Goal: Task Accomplishment & Management: Manage account settings

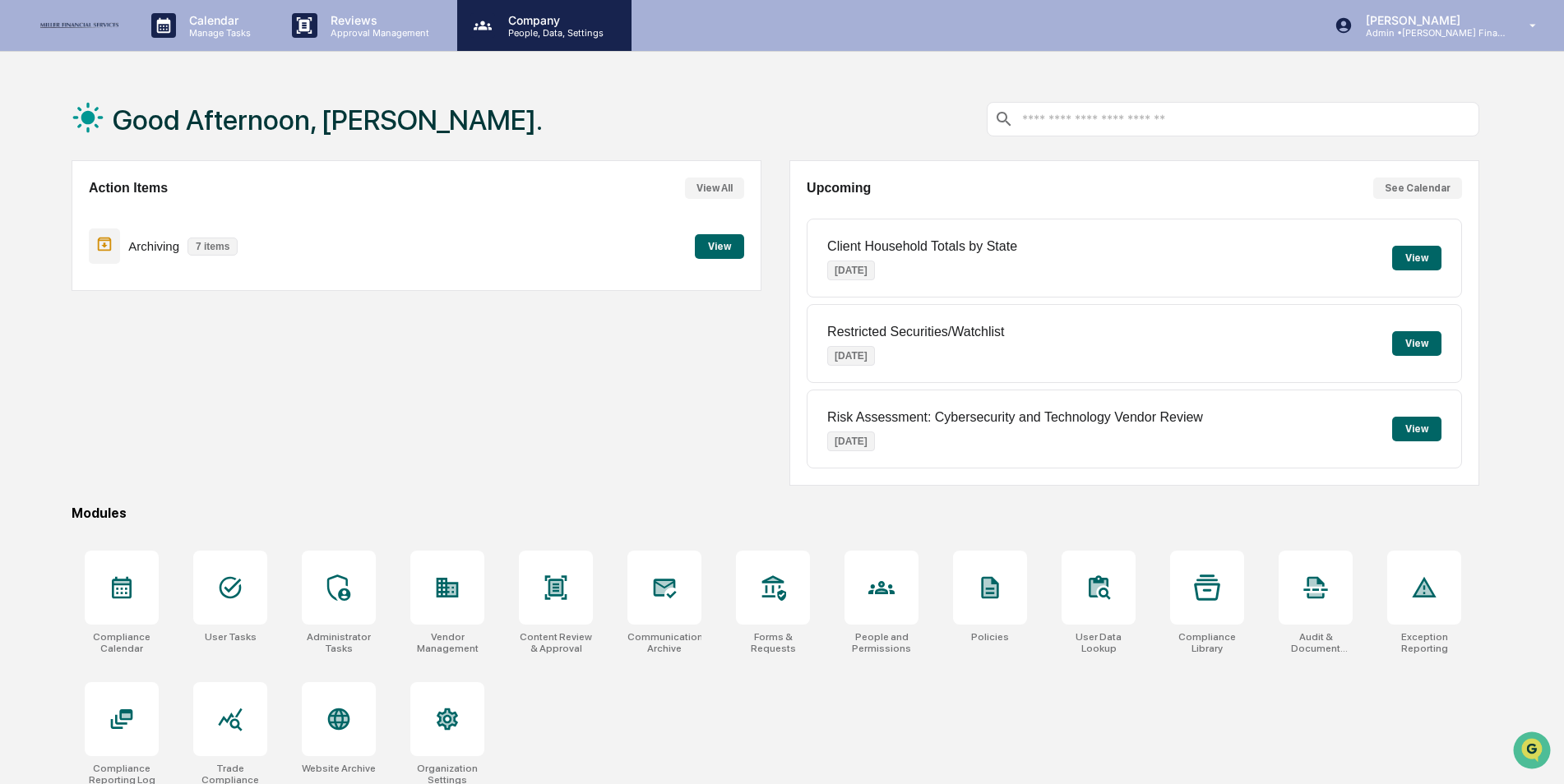
click at [547, 31] on p "People, Data, Settings" at bounding box center [553, 33] width 117 height 12
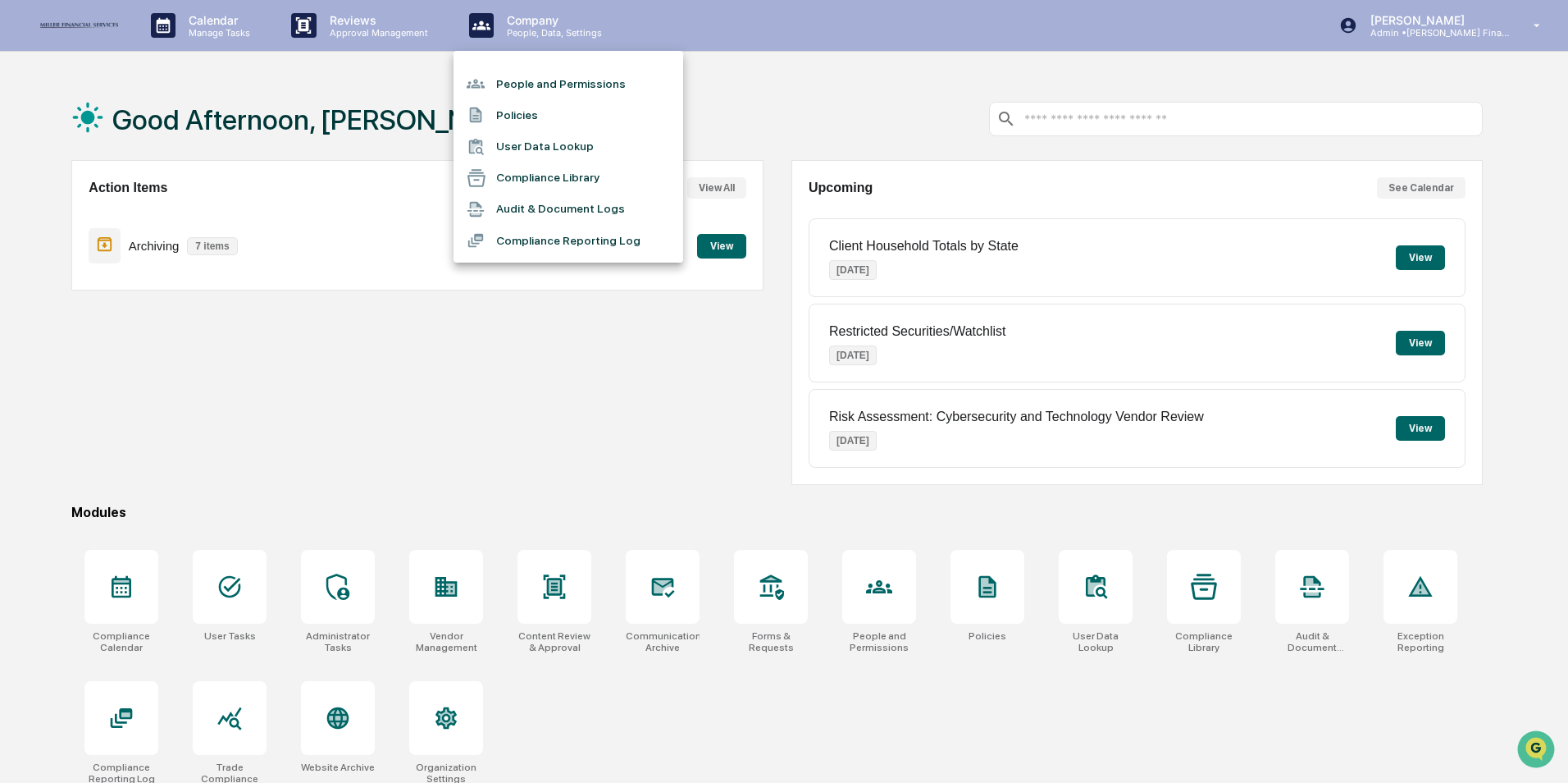
click at [536, 75] on li "People and Permissions" at bounding box center [568, 84] width 229 height 31
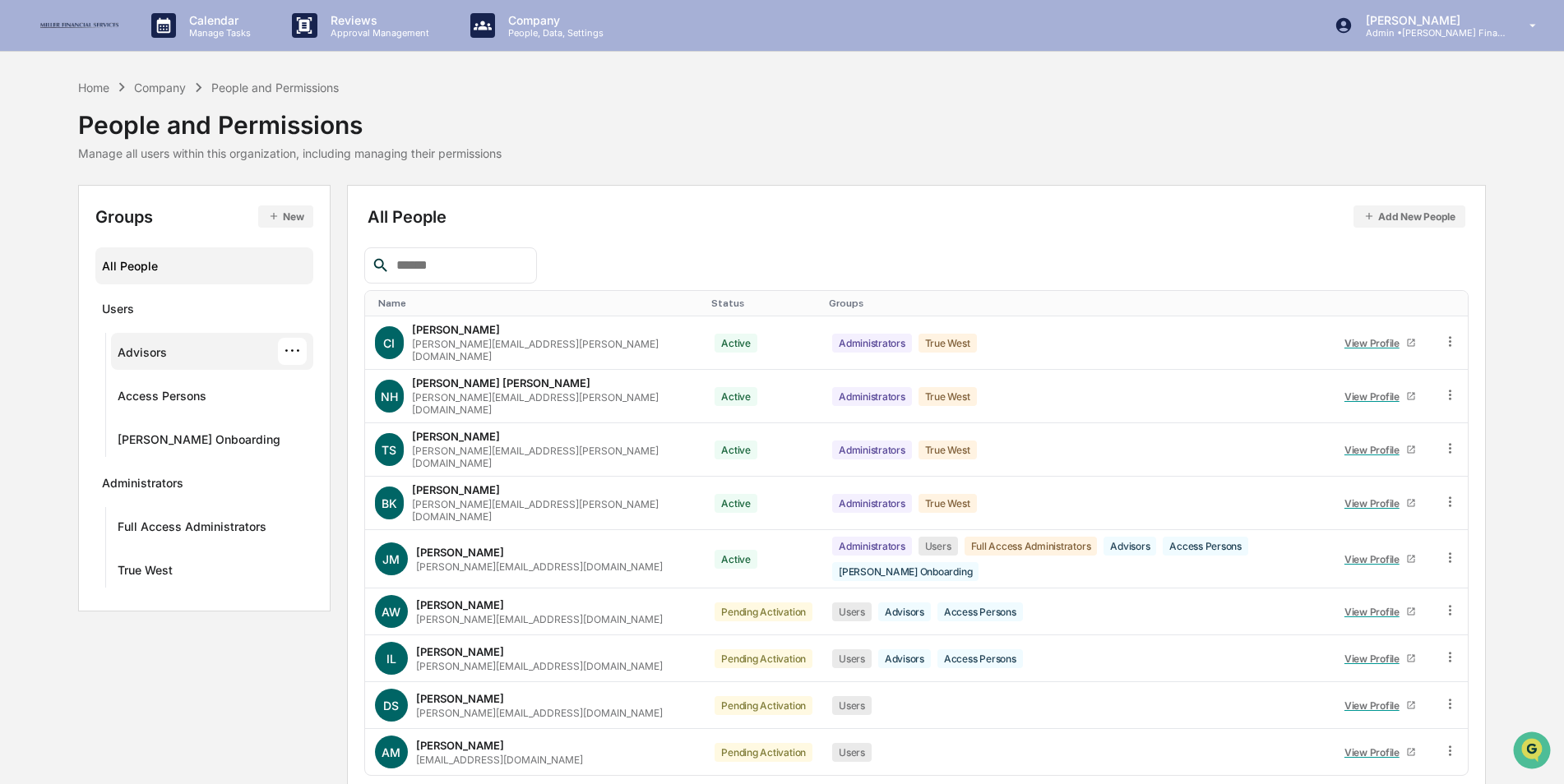
click at [180, 351] on div "Advisors ···" at bounding box center [212, 351] width 189 height 28
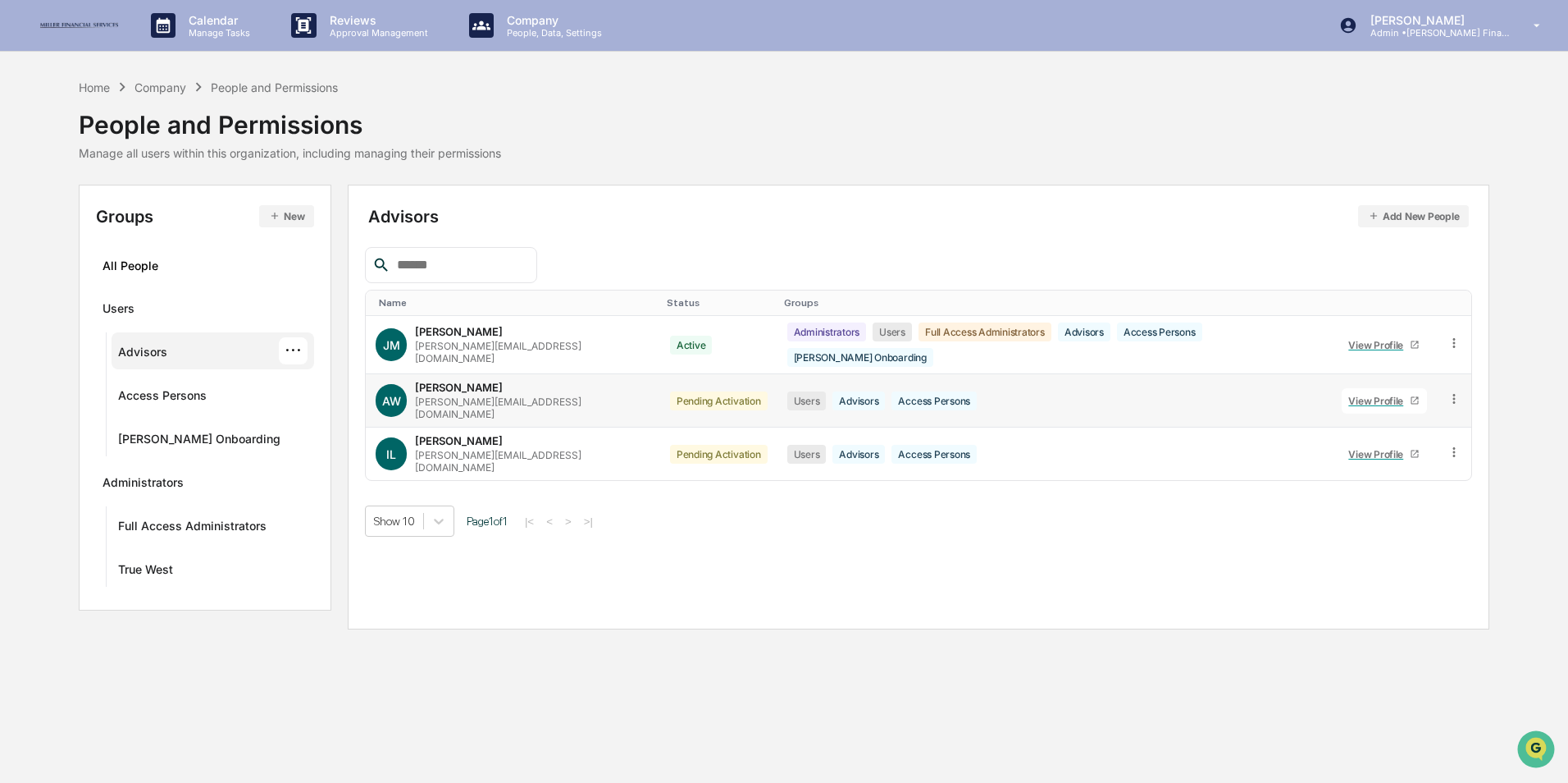
click at [1412, 397] on icon at bounding box center [1416, 401] width 7 height 7
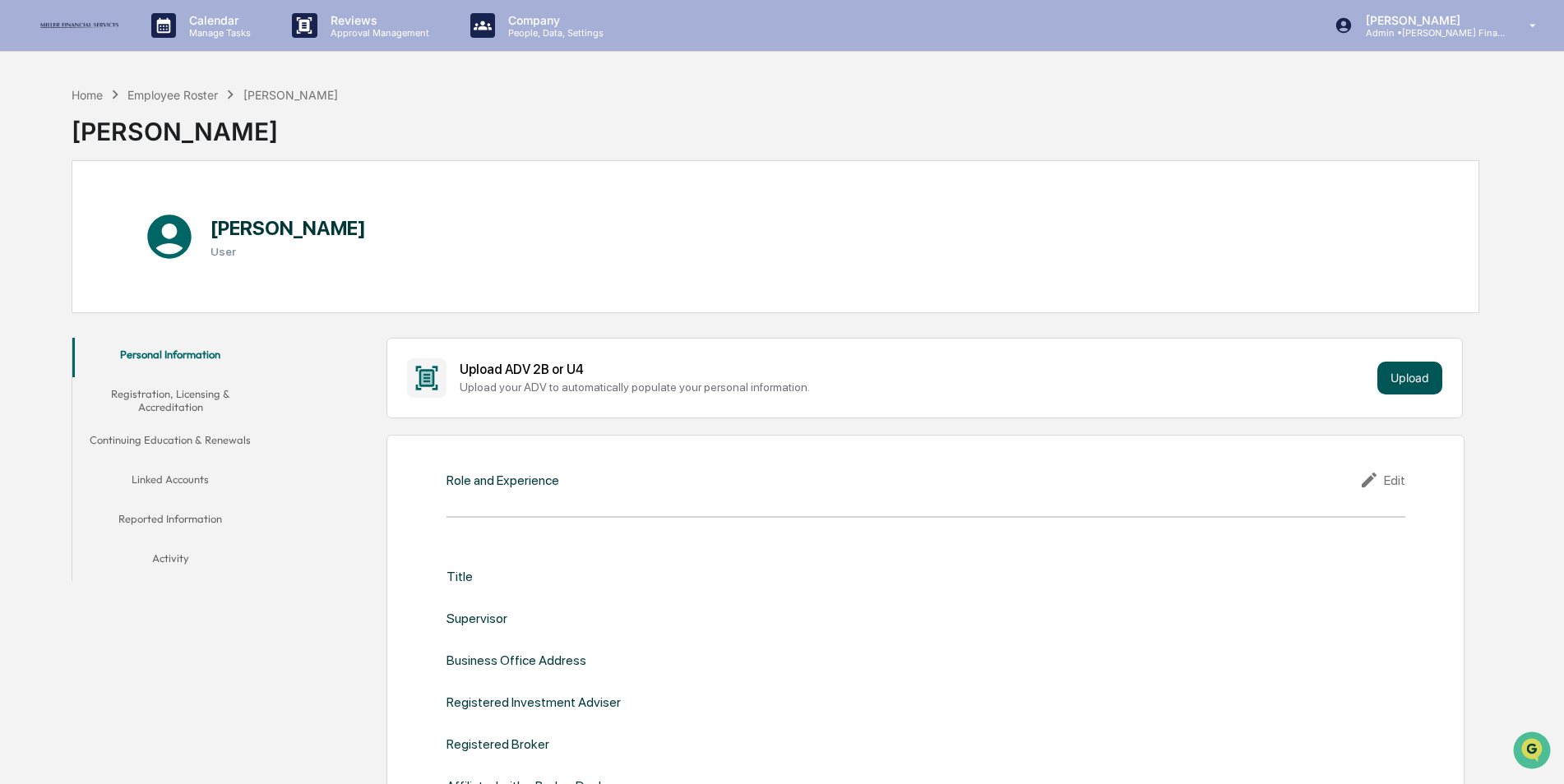
click at [1409, 378] on button "Upload" at bounding box center [1410, 378] width 65 height 33
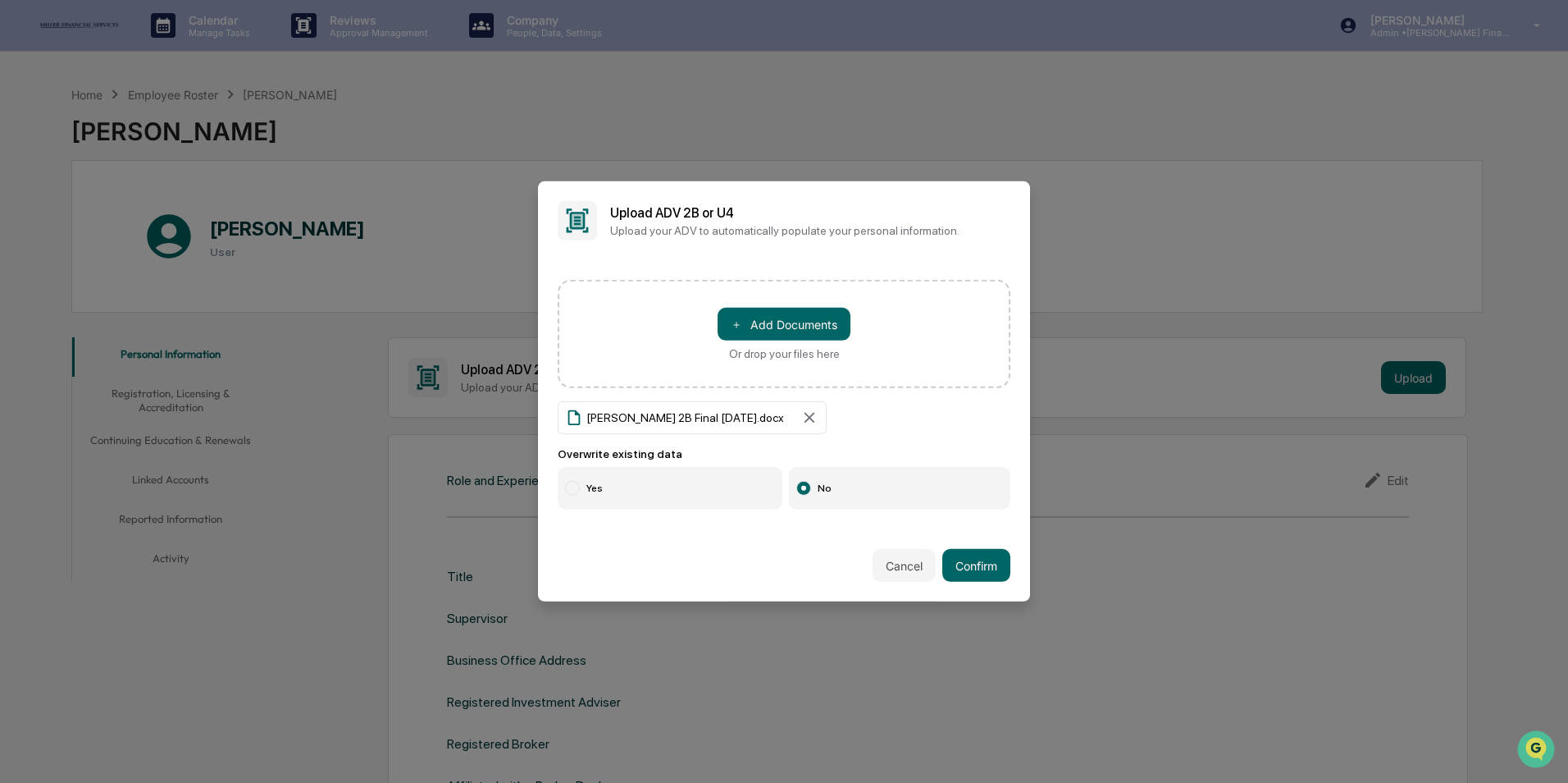
click at [577, 485] on div at bounding box center [573, 488] width 15 height 15
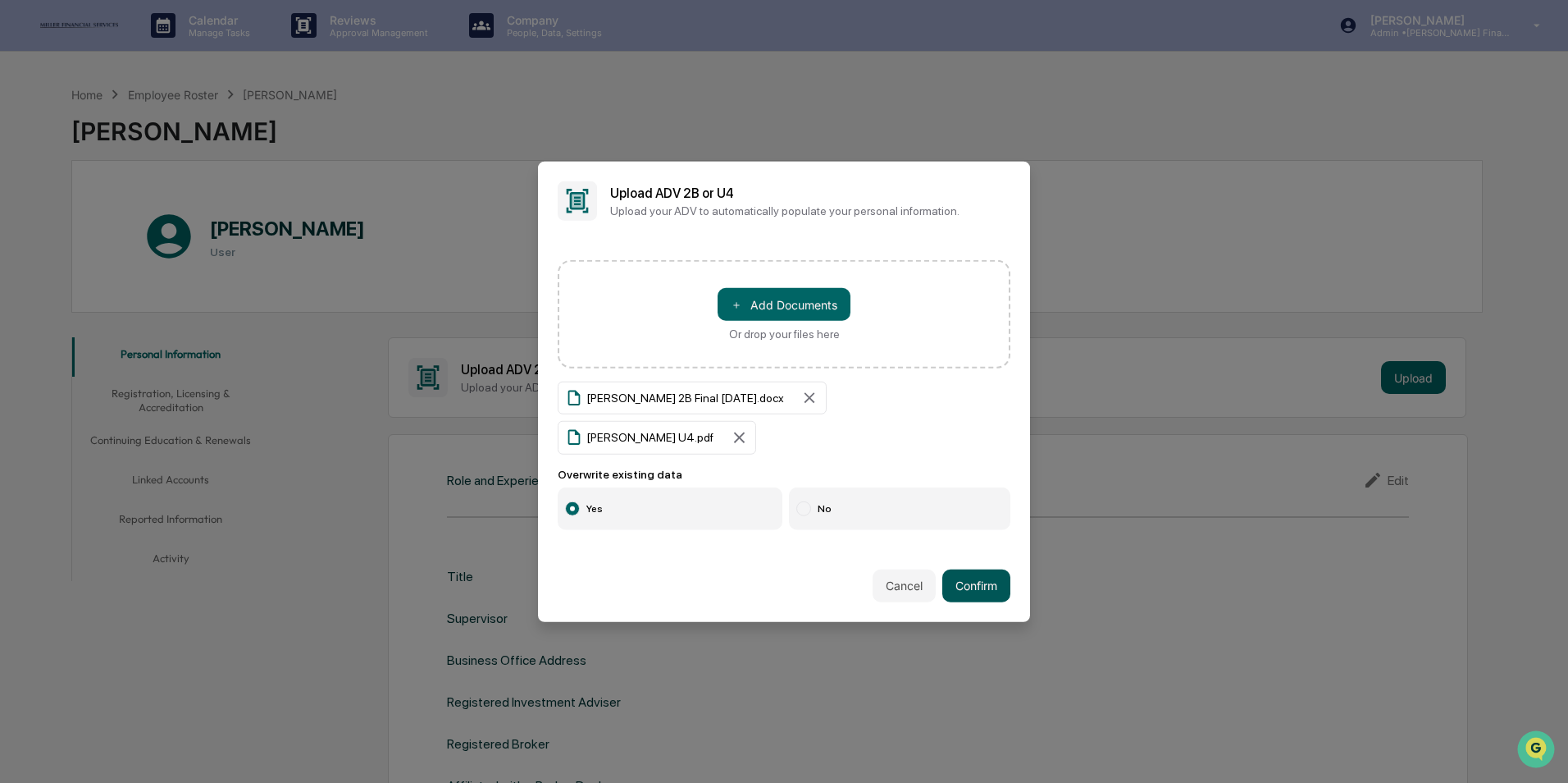
click at [976, 569] on button "Confirm" at bounding box center [976, 586] width 68 height 33
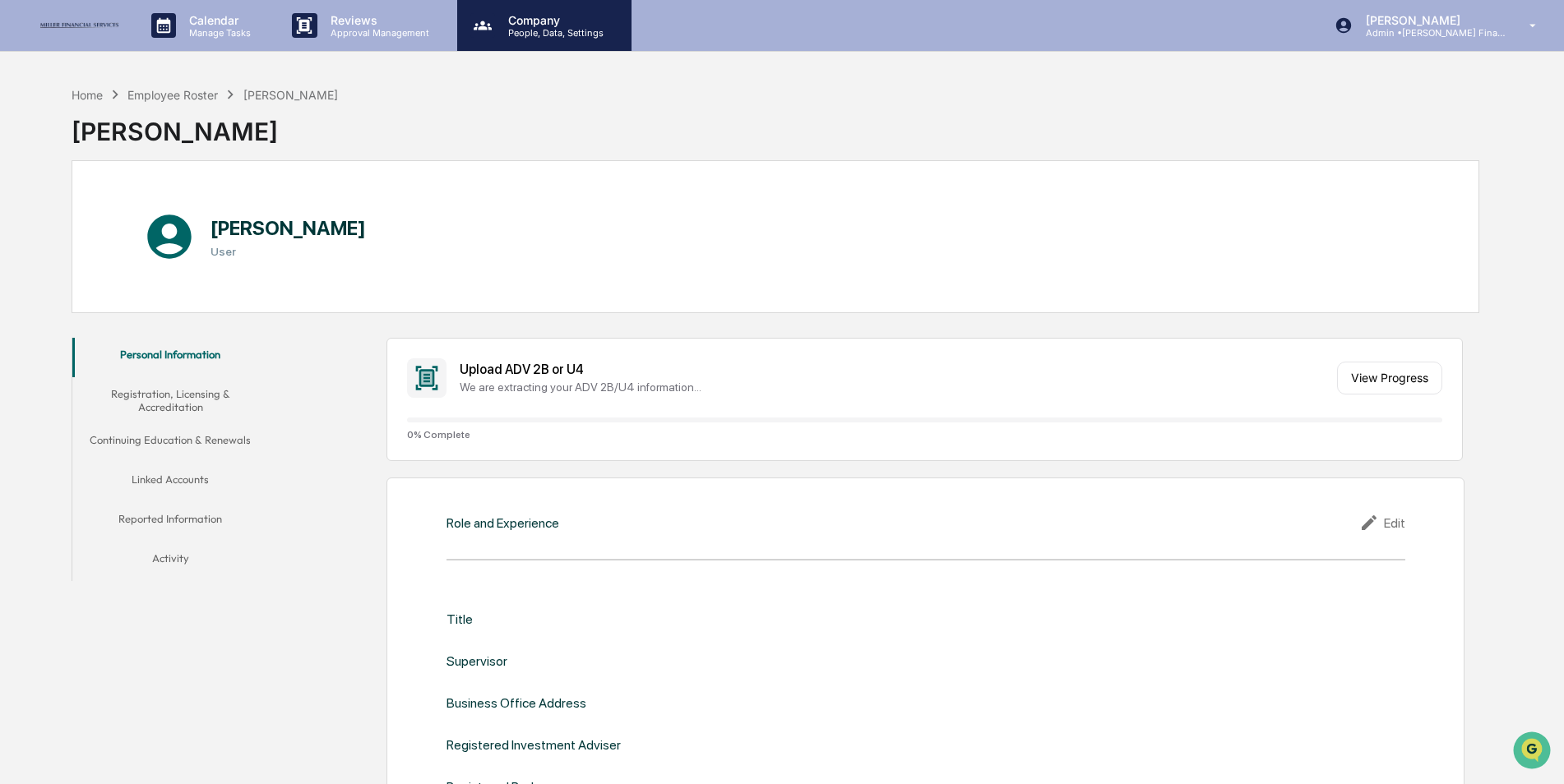
click at [516, 38] on p "People, Data, Settings" at bounding box center [553, 33] width 117 height 12
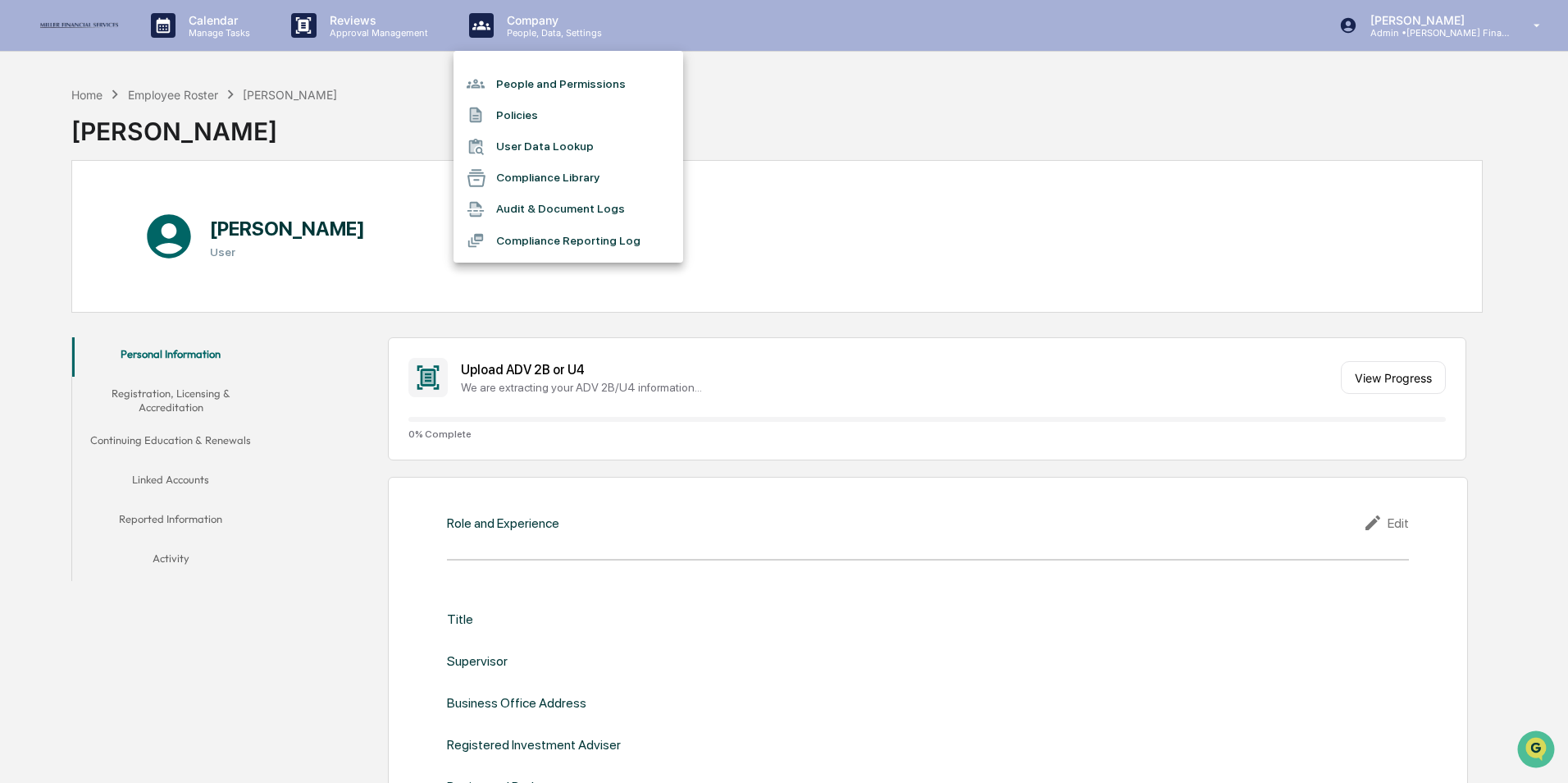
click at [515, 85] on li "People and Permissions" at bounding box center [568, 84] width 229 height 31
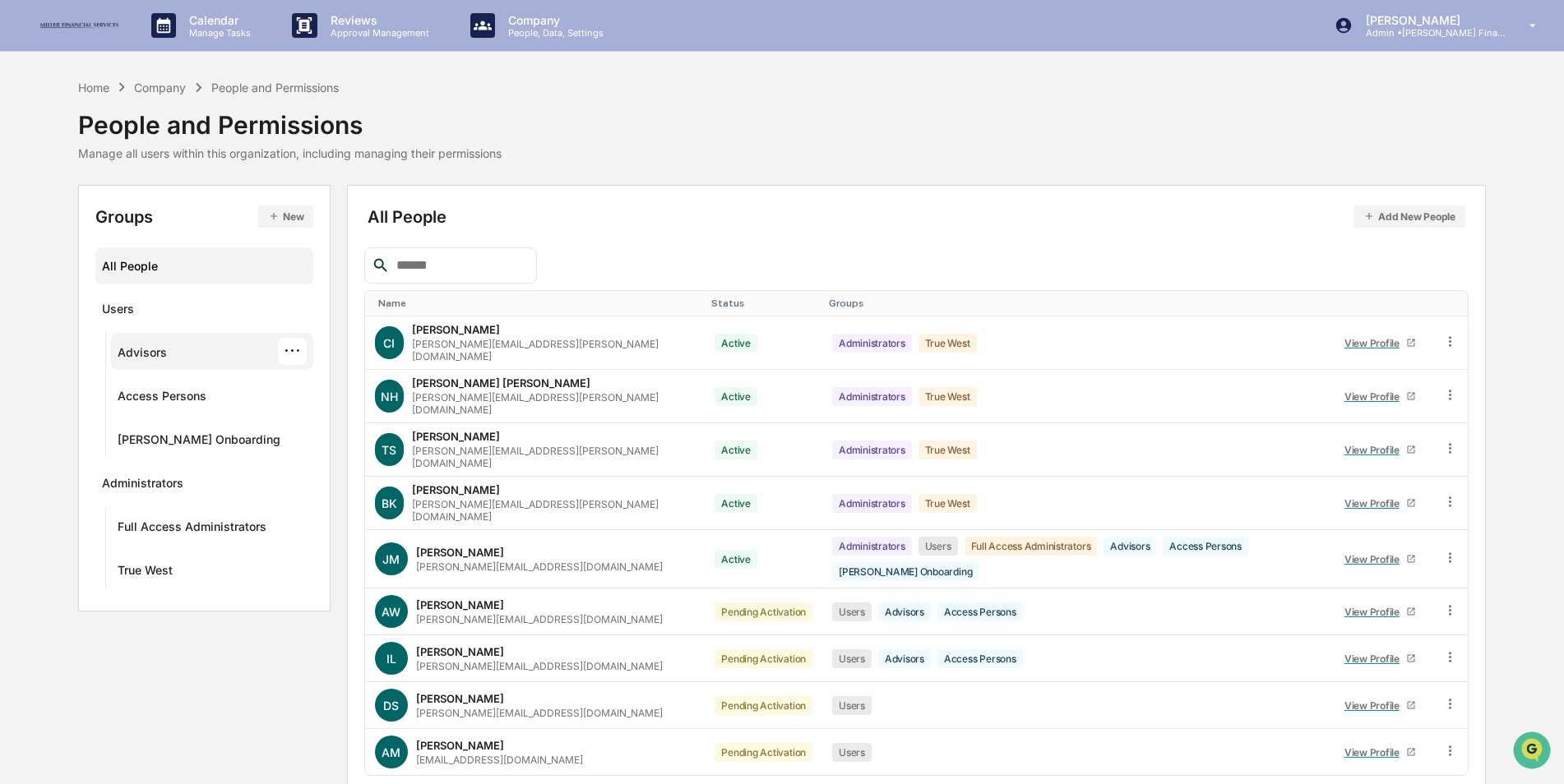
click at [143, 346] on div "Advisors" at bounding box center [143, 355] width 50 height 19
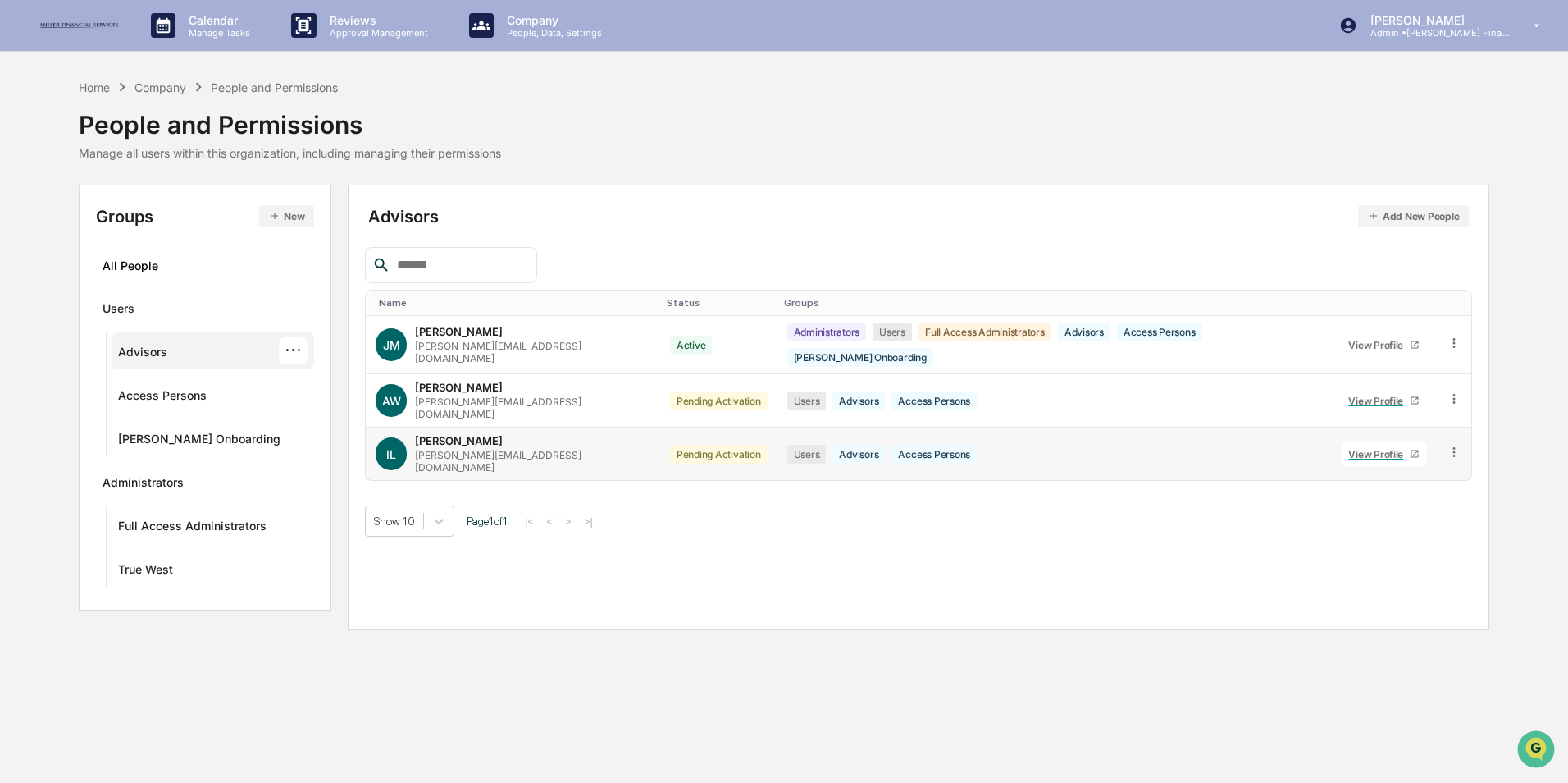
click at [1396, 448] on div "View Profile" at bounding box center [1379, 453] width 61 height 12
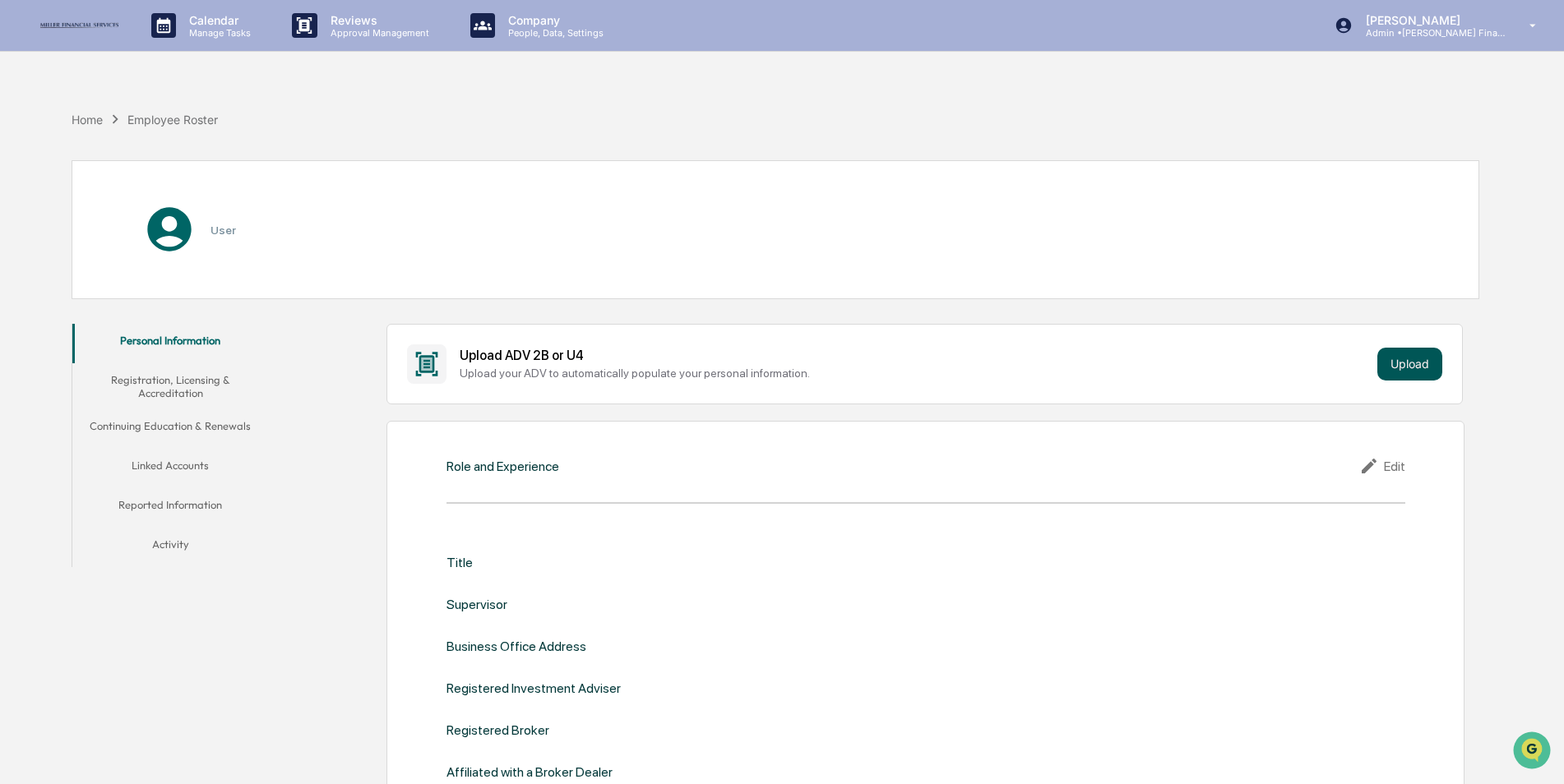
click at [1400, 366] on button "Upload" at bounding box center [1410, 364] width 65 height 33
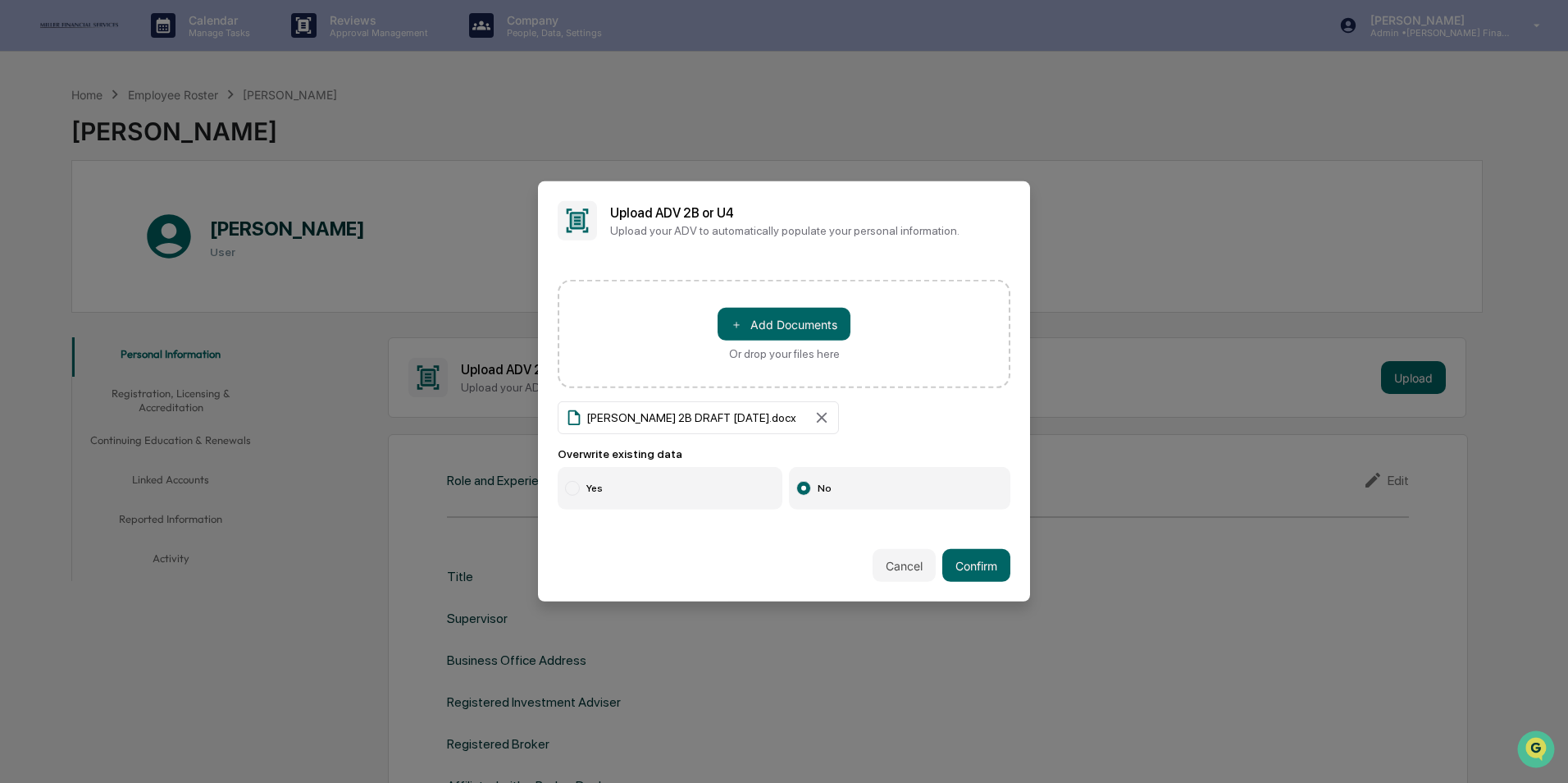
click at [574, 487] on div at bounding box center [573, 488] width 15 height 15
click at [813, 412] on icon at bounding box center [822, 418] width 18 height 18
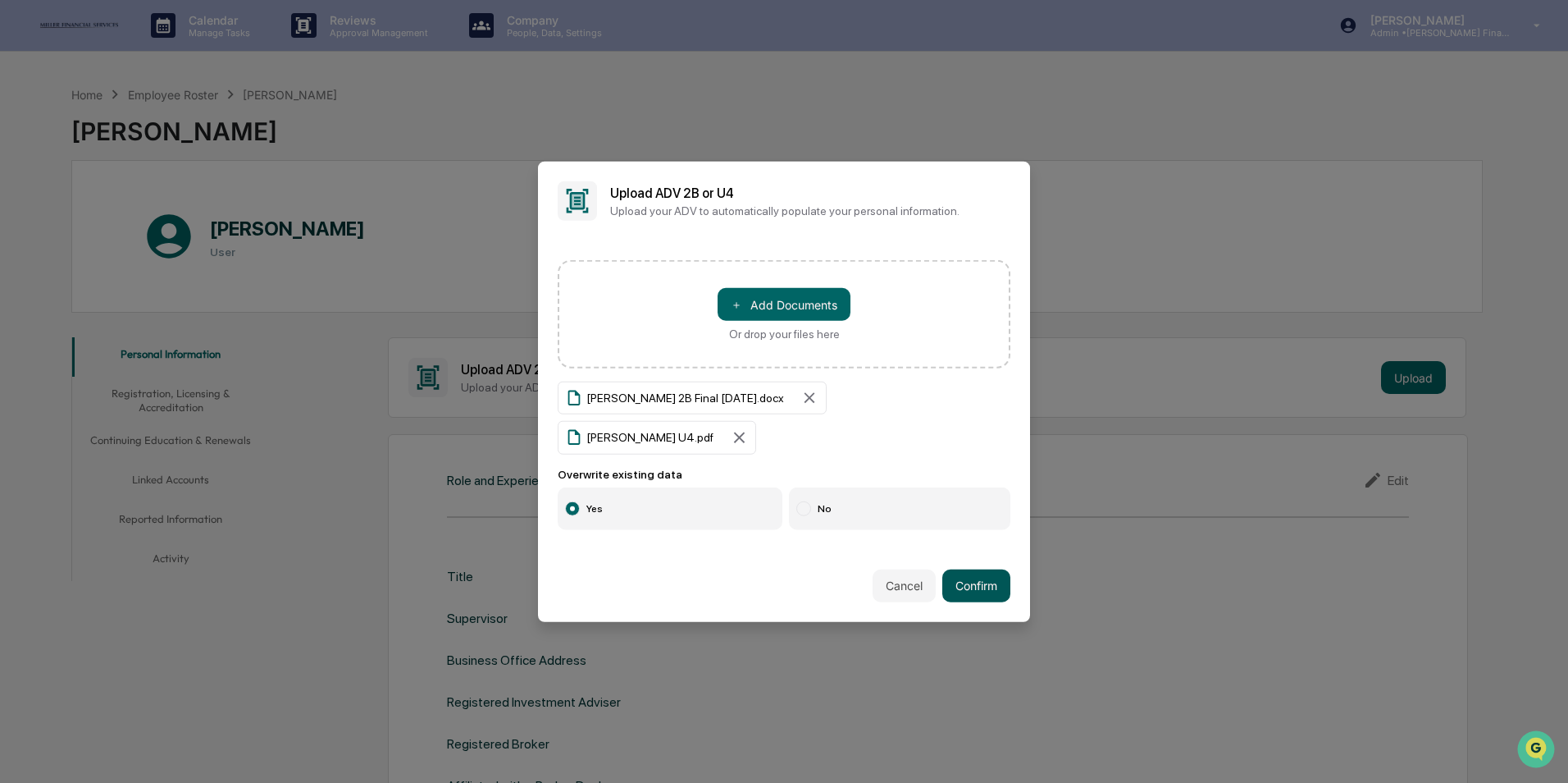
click at [963, 569] on button "Confirm" at bounding box center [976, 586] width 68 height 33
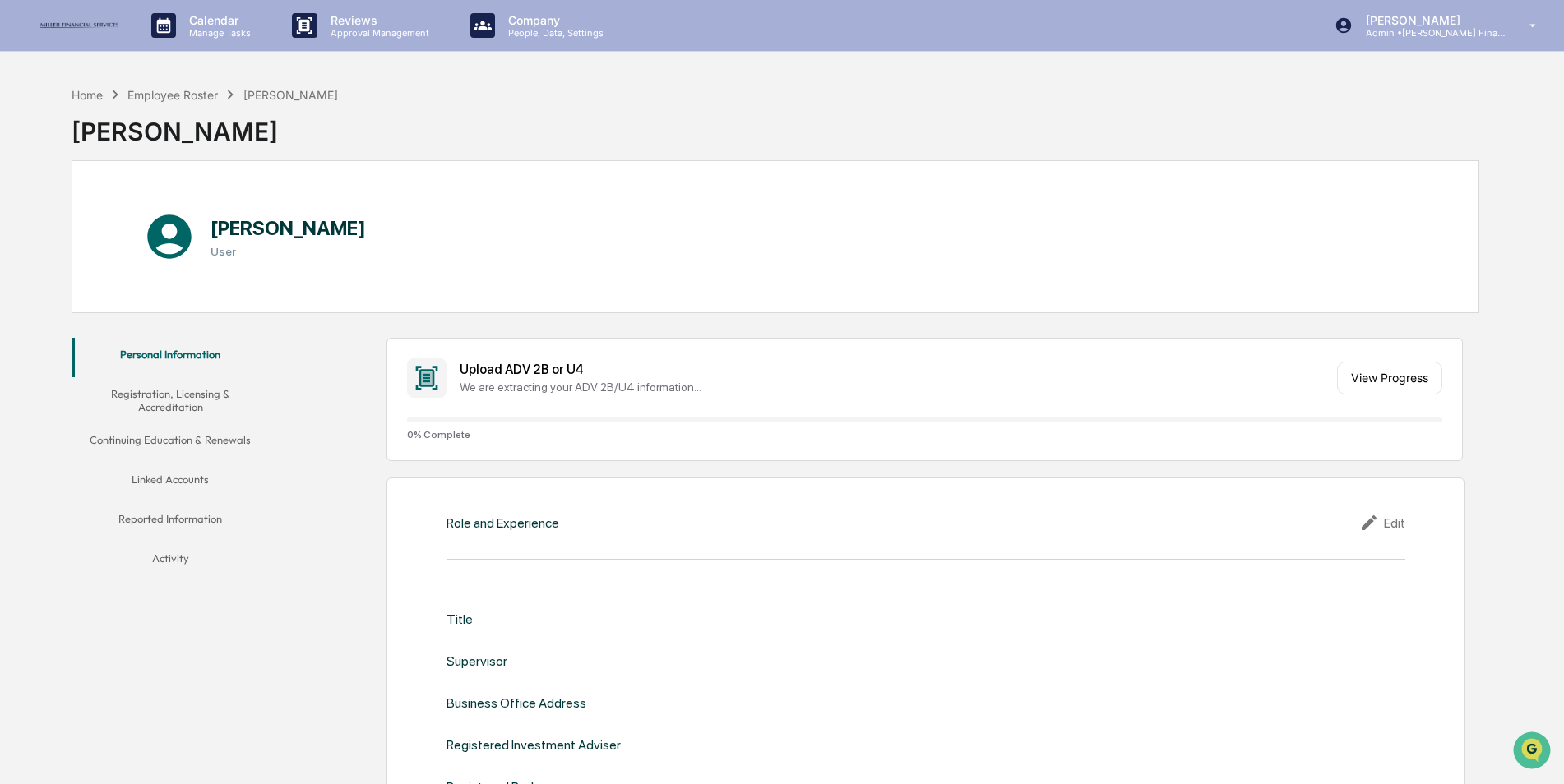
drag, startPoint x: 1005, startPoint y: 152, endPoint x: 910, endPoint y: 18, distance: 164.3
click at [1005, 152] on div "Home Employee Roster [PERSON_NAME] [PERSON_NAME]" at bounding box center [775, 119] width 1408 height 82
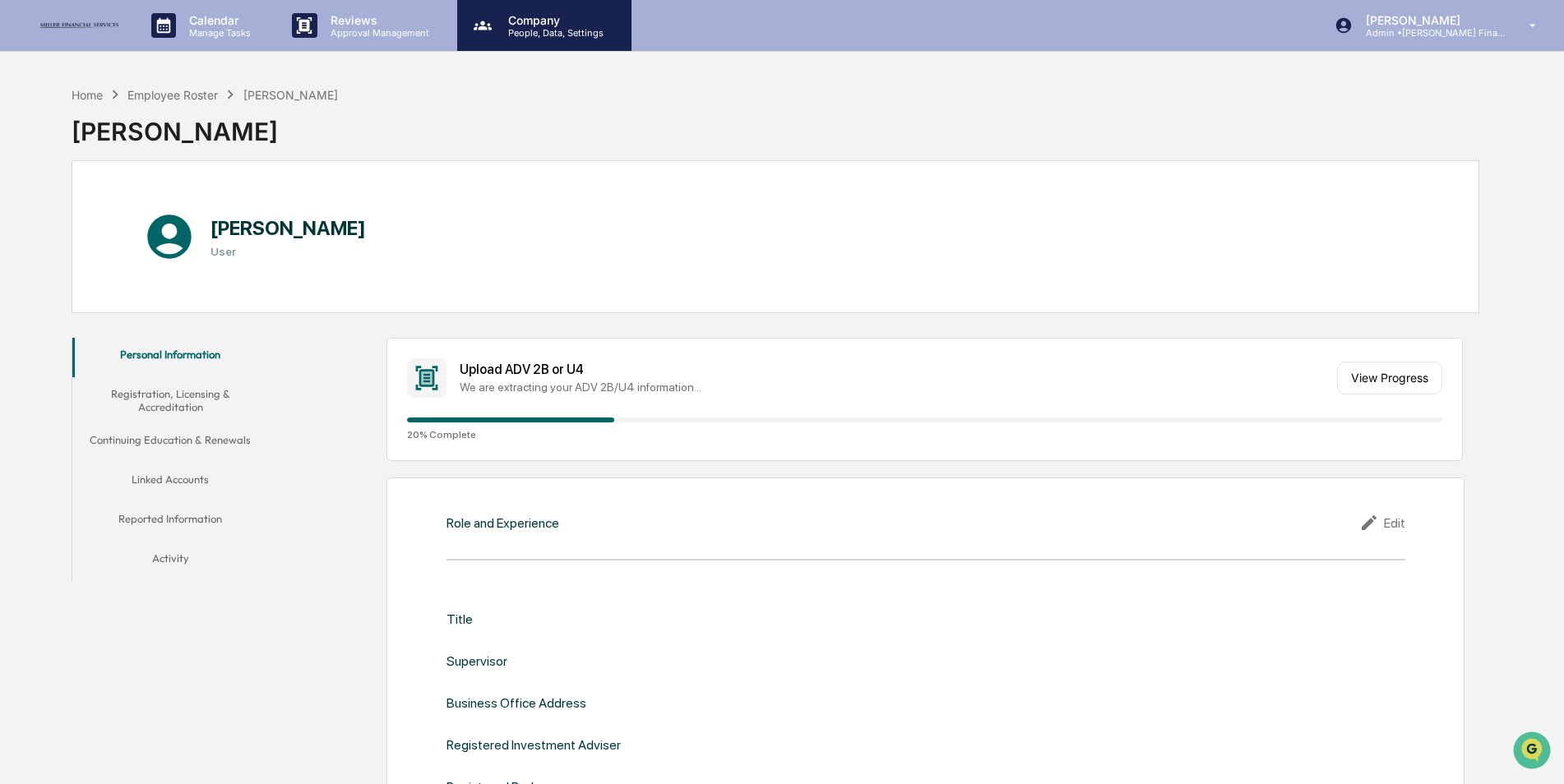
click at [525, 35] on p "People, Data, Settings" at bounding box center [553, 33] width 117 height 12
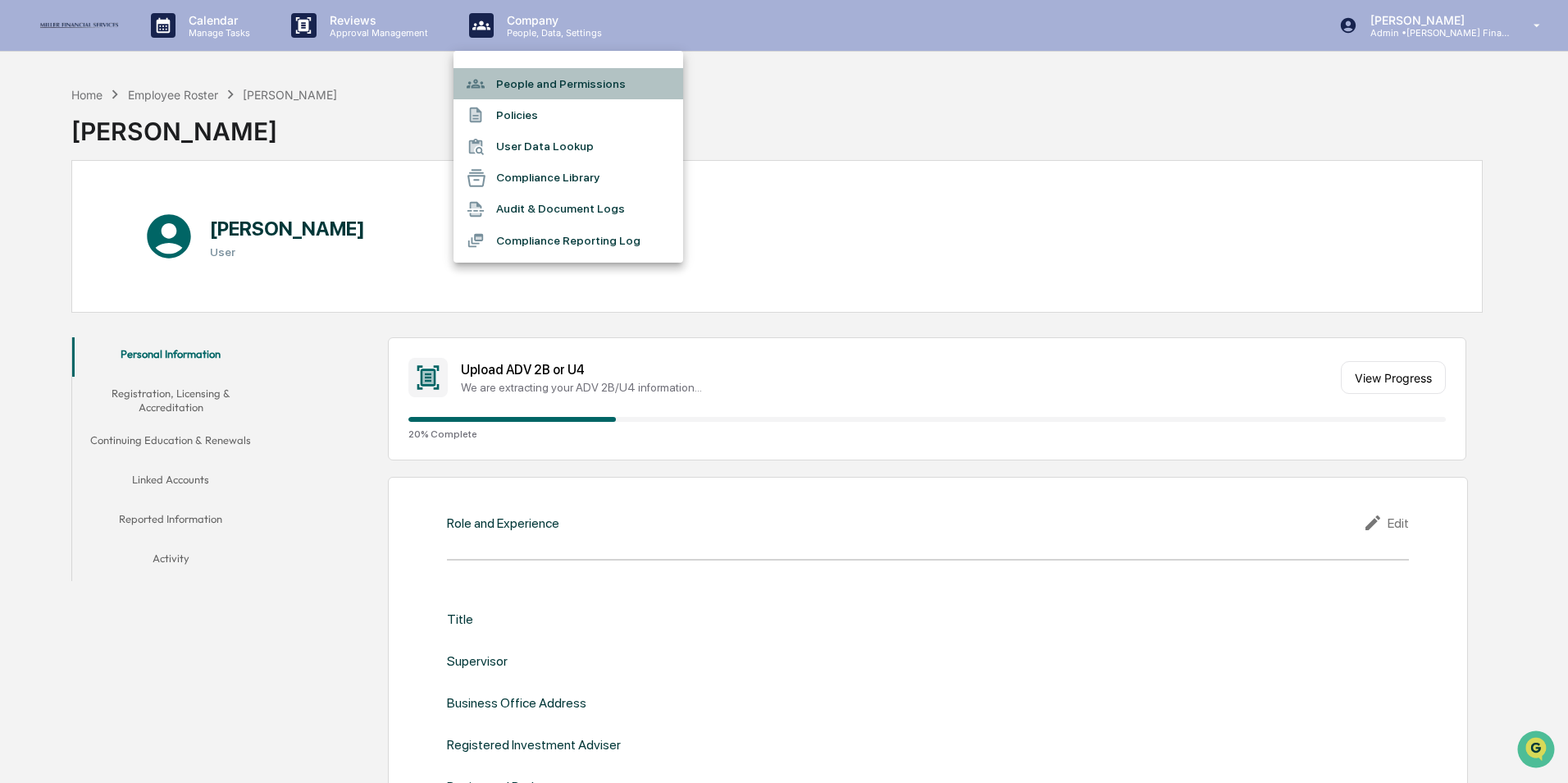
click at [508, 84] on li "People and Permissions" at bounding box center [568, 84] width 229 height 31
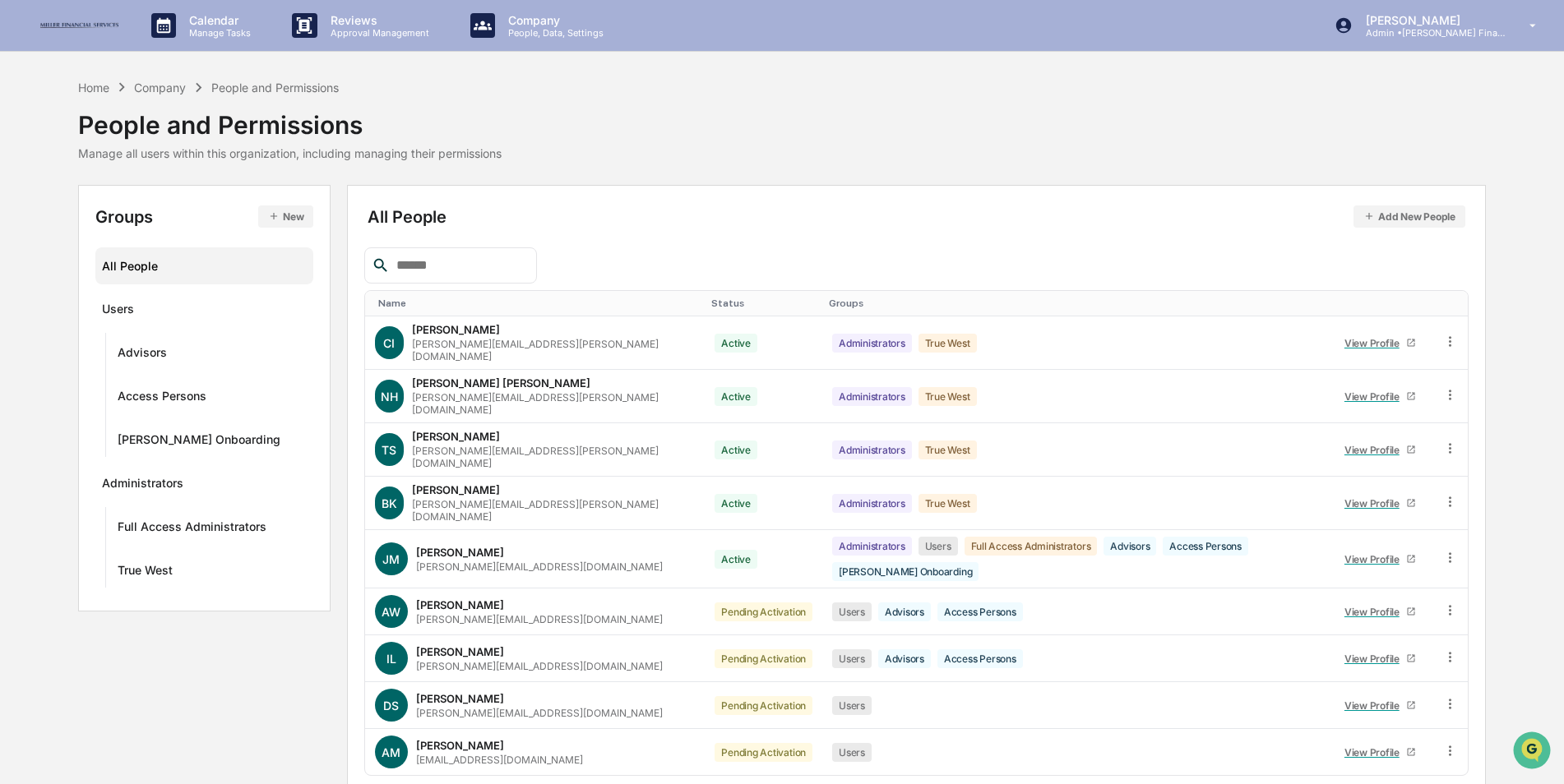
click at [291, 216] on button "New" at bounding box center [286, 217] width 55 height 22
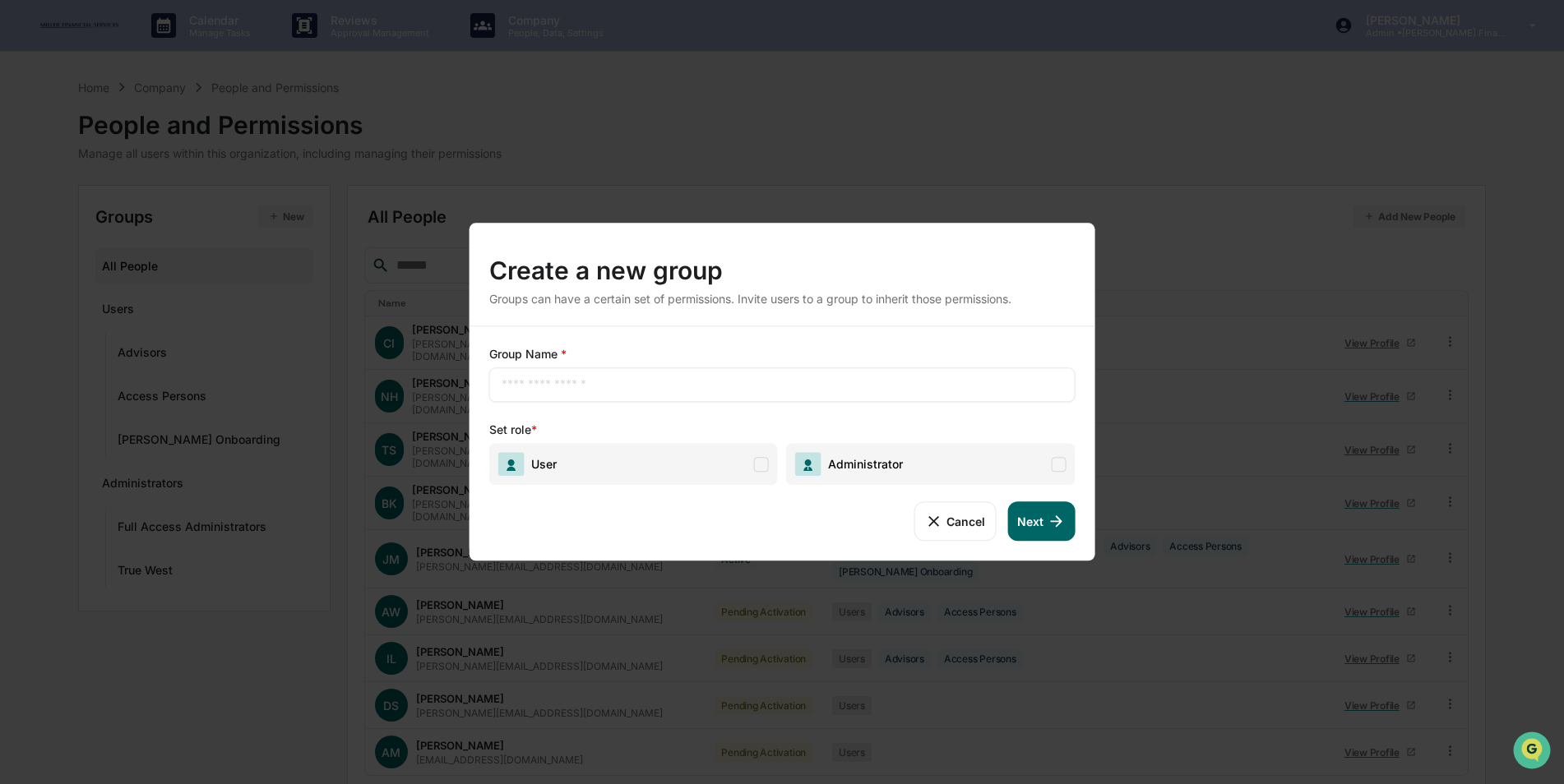
click at [593, 382] on input "text" at bounding box center [782, 384] width 562 height 17
type input "**********"
click at [610, 485] on div "**********" at bounding box center [782, 443] width 625 height 234
click at [612, 465] on span "User" at bounding box center [634, 464] width 289 height 42
click at [1037, 524] on button "Next" at bounding box center [1040, 520] width 67 height 40
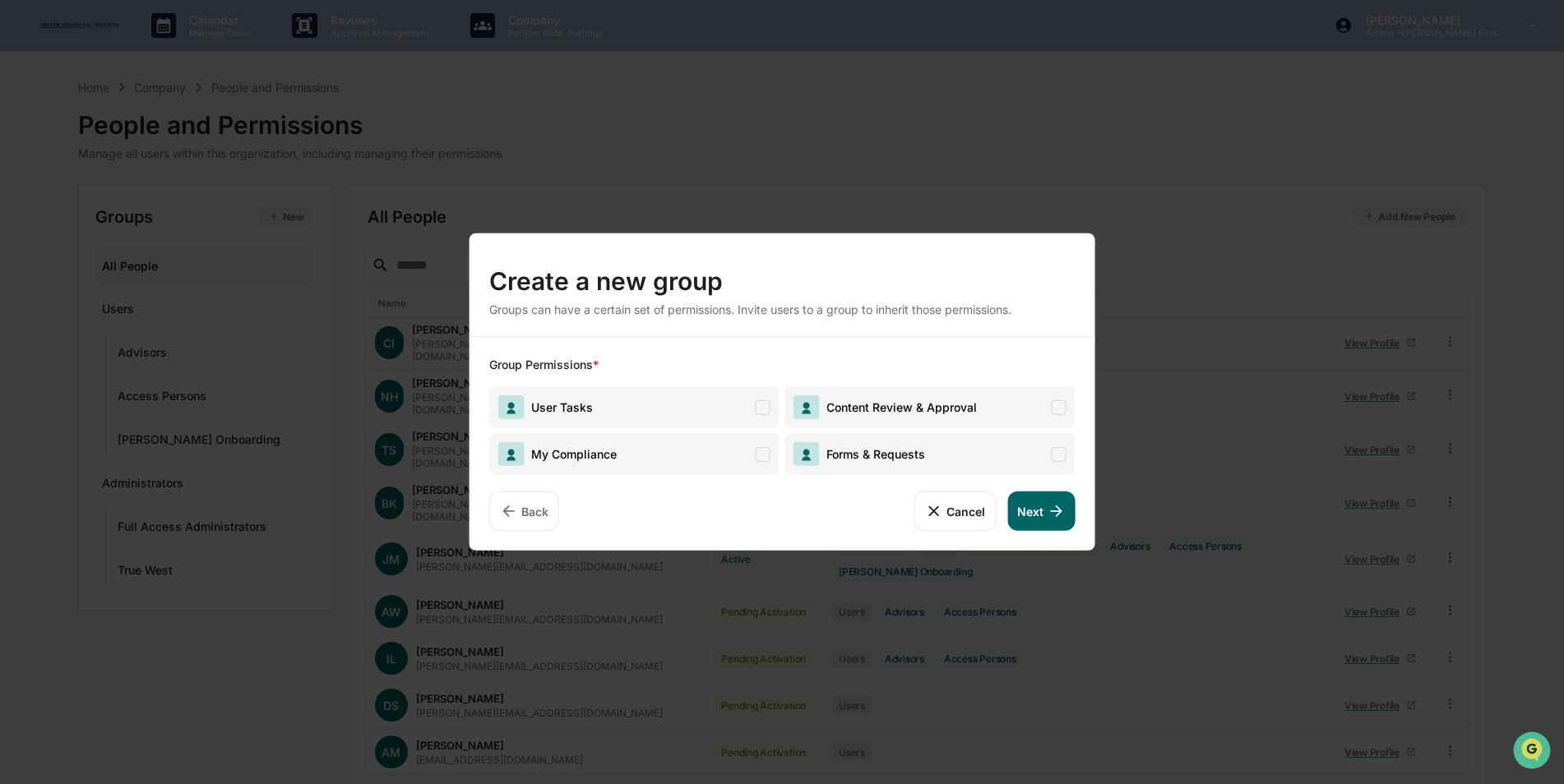
click at [706, 407] on span "User Tasks" at bounding box center [634, 407] width 291 height 42
click at [698, 450] on span "My Compliance" at bounding box center [634, 454] width 291 height 42
click at [1026, 451] on span "Forms & Requests" at bounding box center [930, 454] width 291 height 42
click at [1013, 406] on span "Content Review & Approval" at bounding box center [930, 407] width 291 height 42
click at [1040, 494] on button "Next" at bounding box center [1040, 511] width 67 height 40
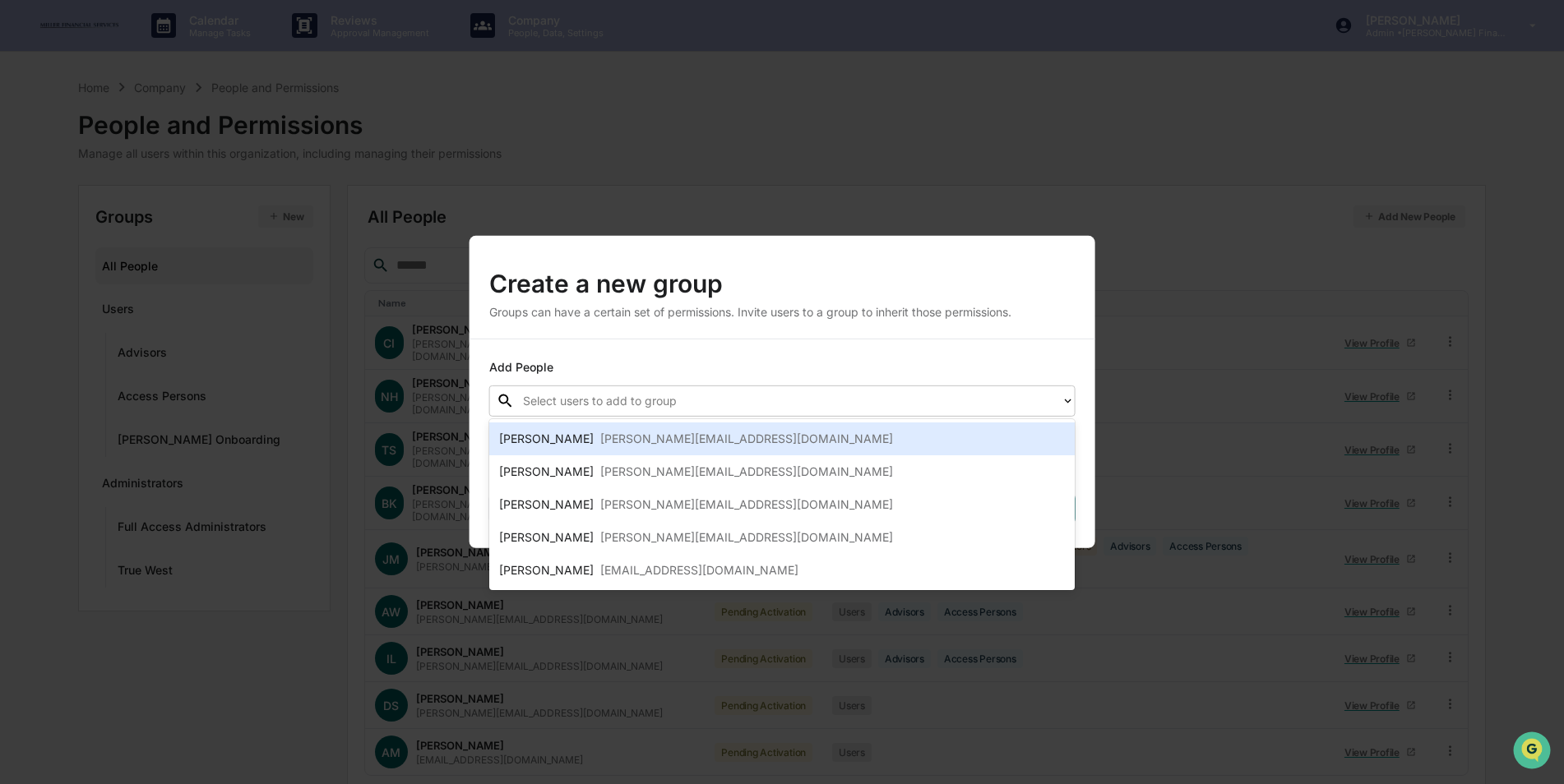
click at [687, 402] on div at bounding box center [788, 401] width 531 height 19
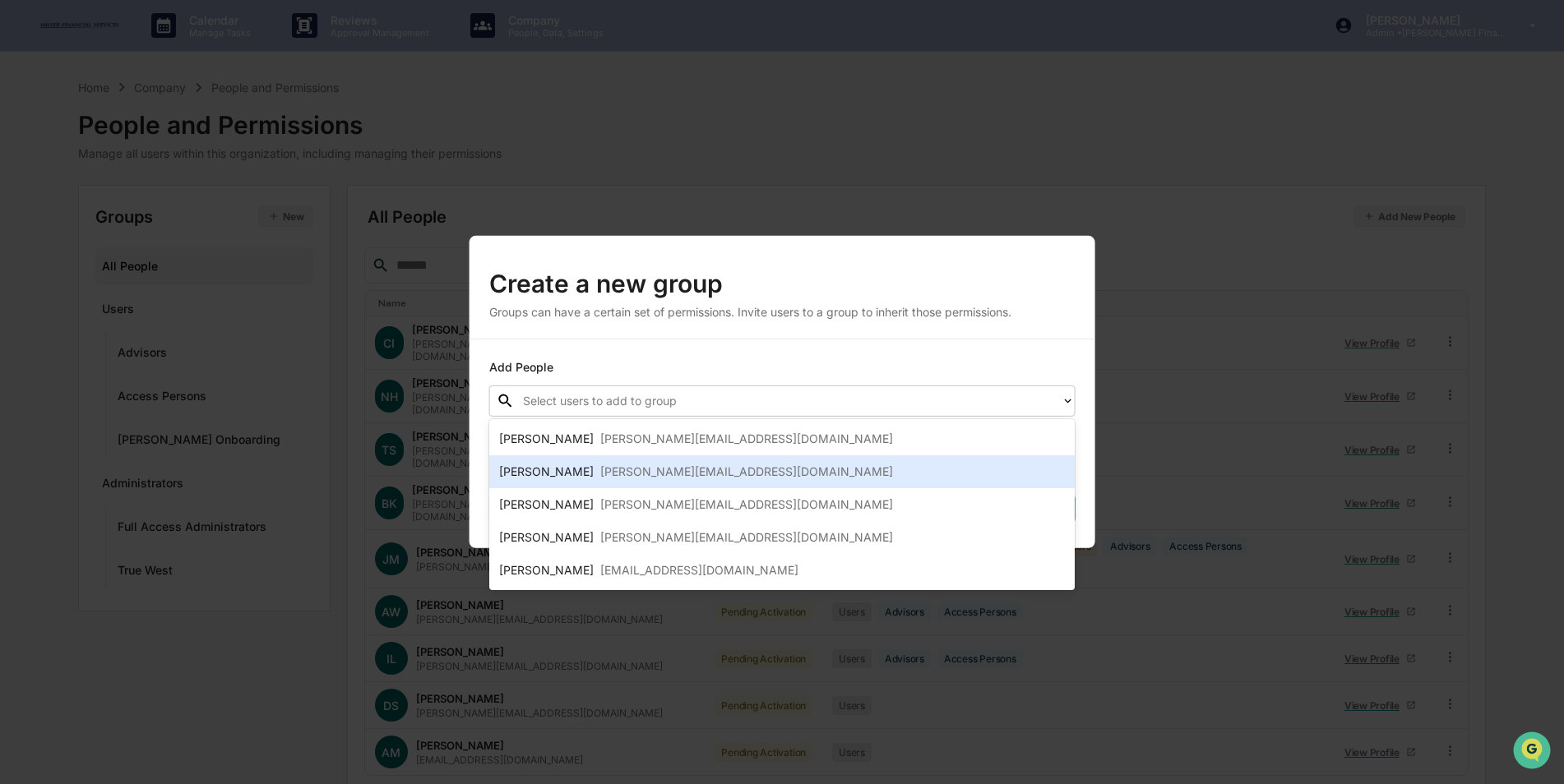
click at [664, 472] on div "[PERSON_NAME][EMAIL_ADDRESS][DOMAIN_NAME]" at bounding box center [747, 471] width 292 height 19
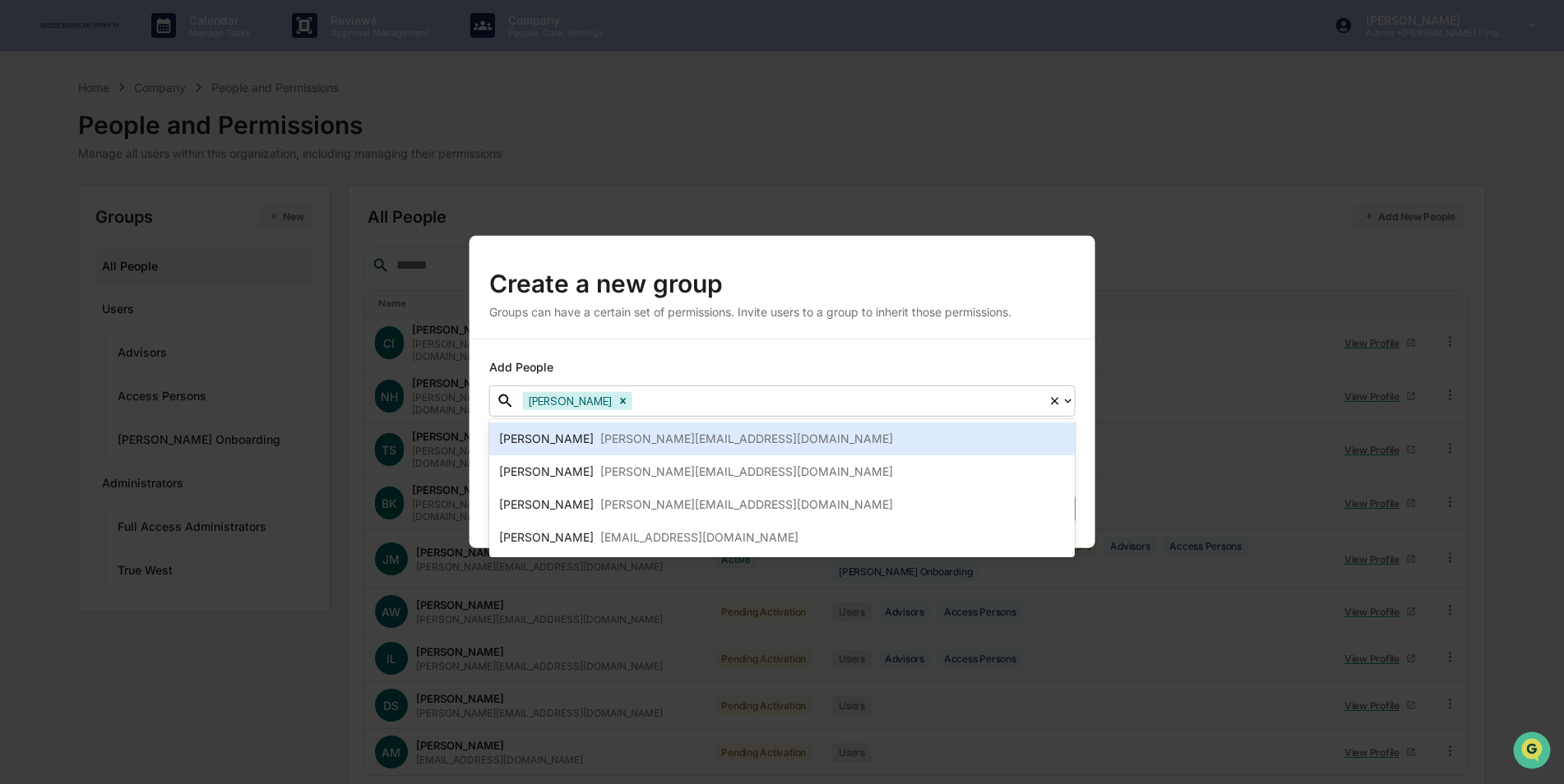
click at [702, 400] on div at bounding box center [838, 401] width 405 height 19
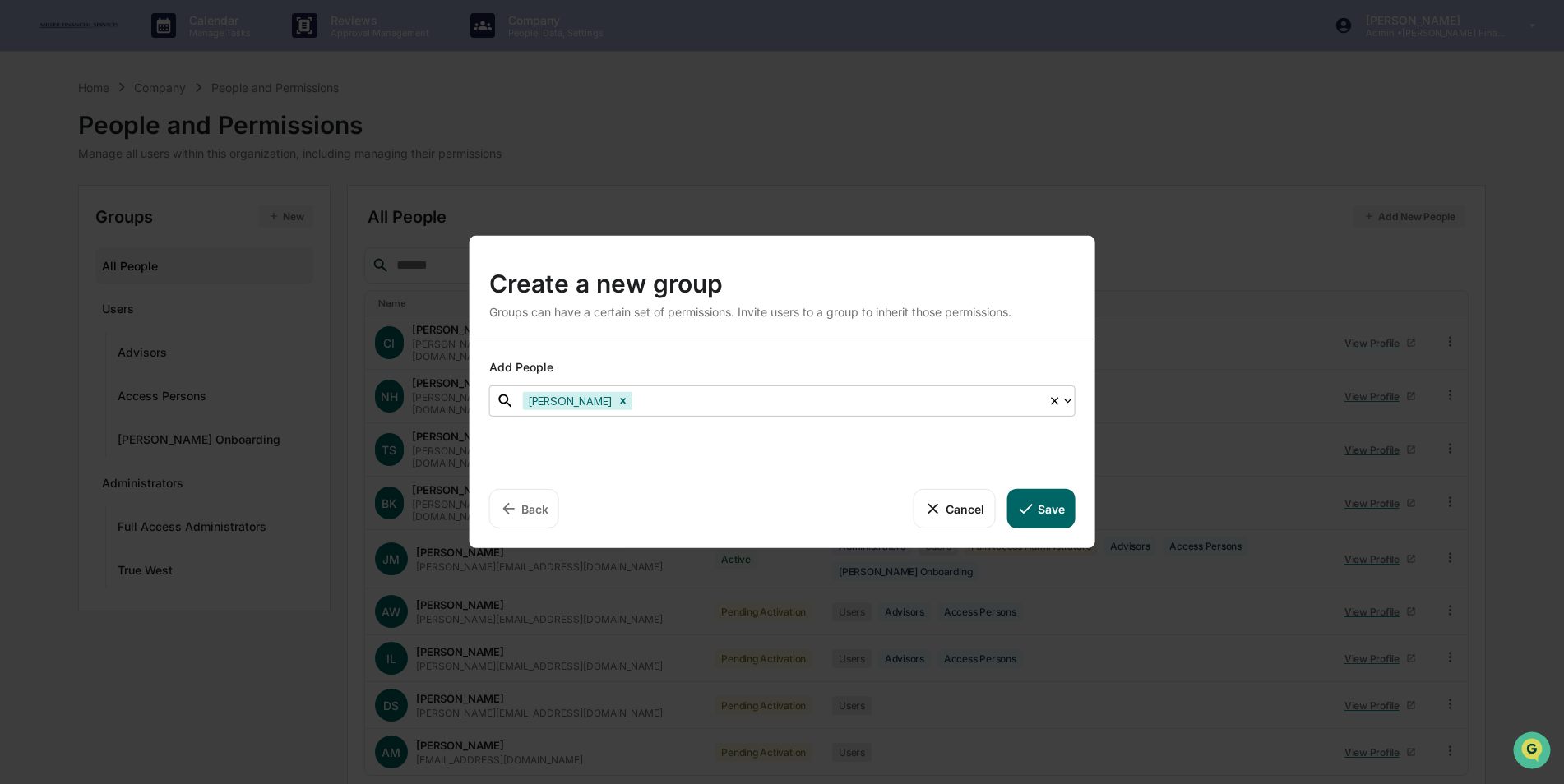
click at [702, 400] on div at bounding box center [838, 401] width 405 height 19
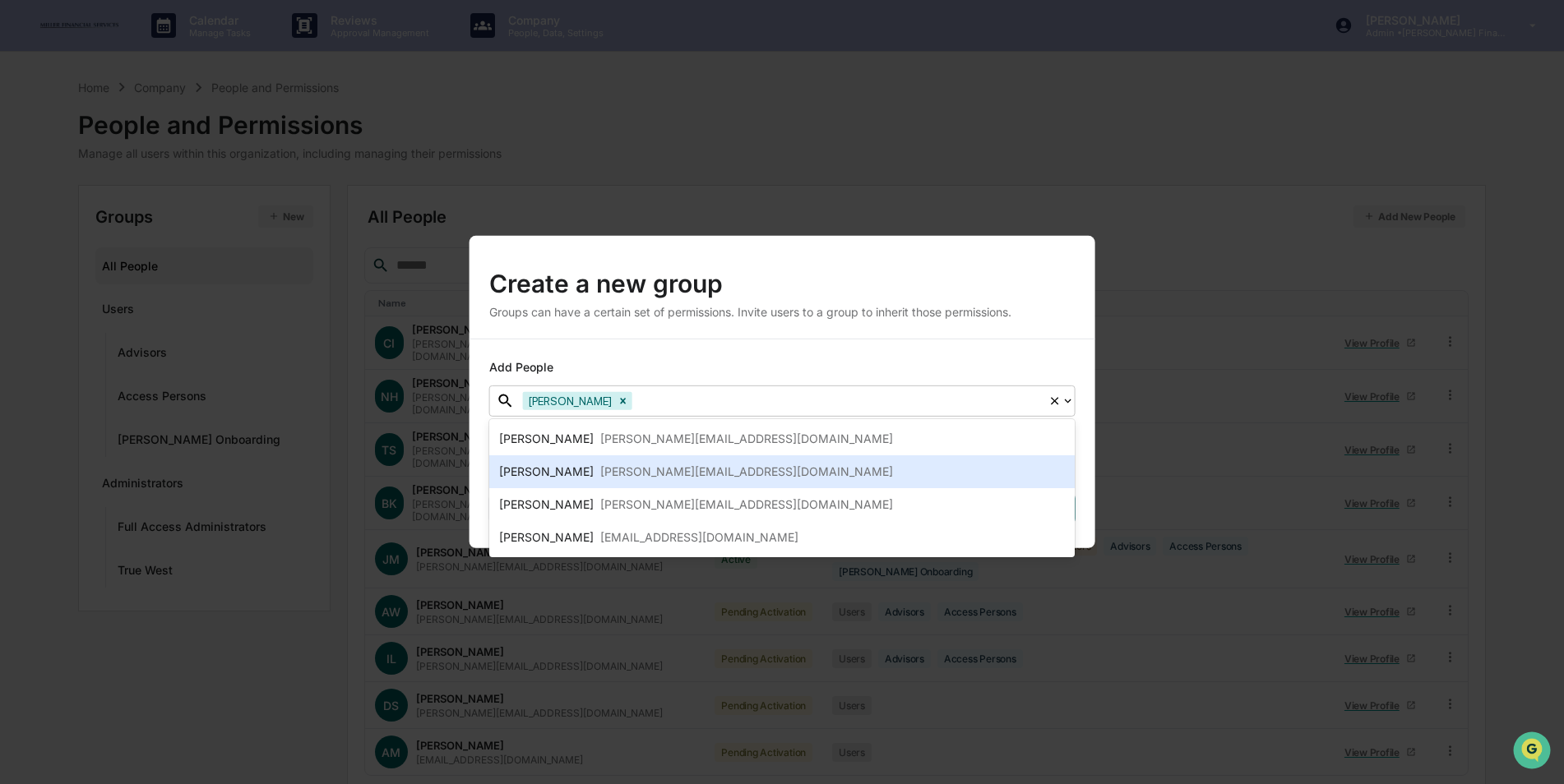
click at [685, 461] on div "[PERSON_NAME][EMAIL_ADDRESS][DOMAIN_NAME]" at bounding box center [747, 471] width 292 height 19
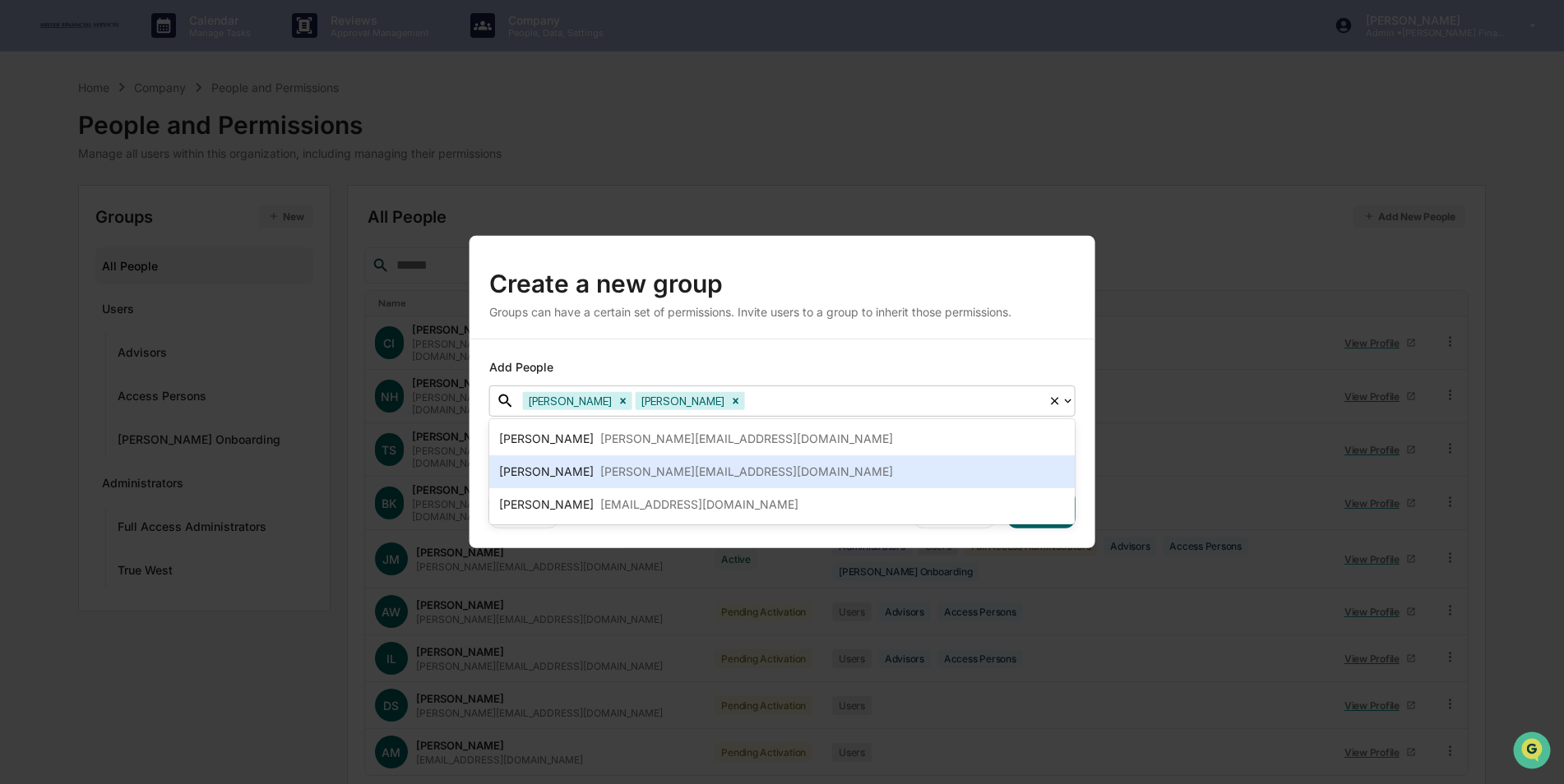
click at [685, 461] on div "[PERSON_NAME][EMAIL_ADDRESS][DOMAIN_NAME]" at bounding box center [747, 471] width 292 height 19
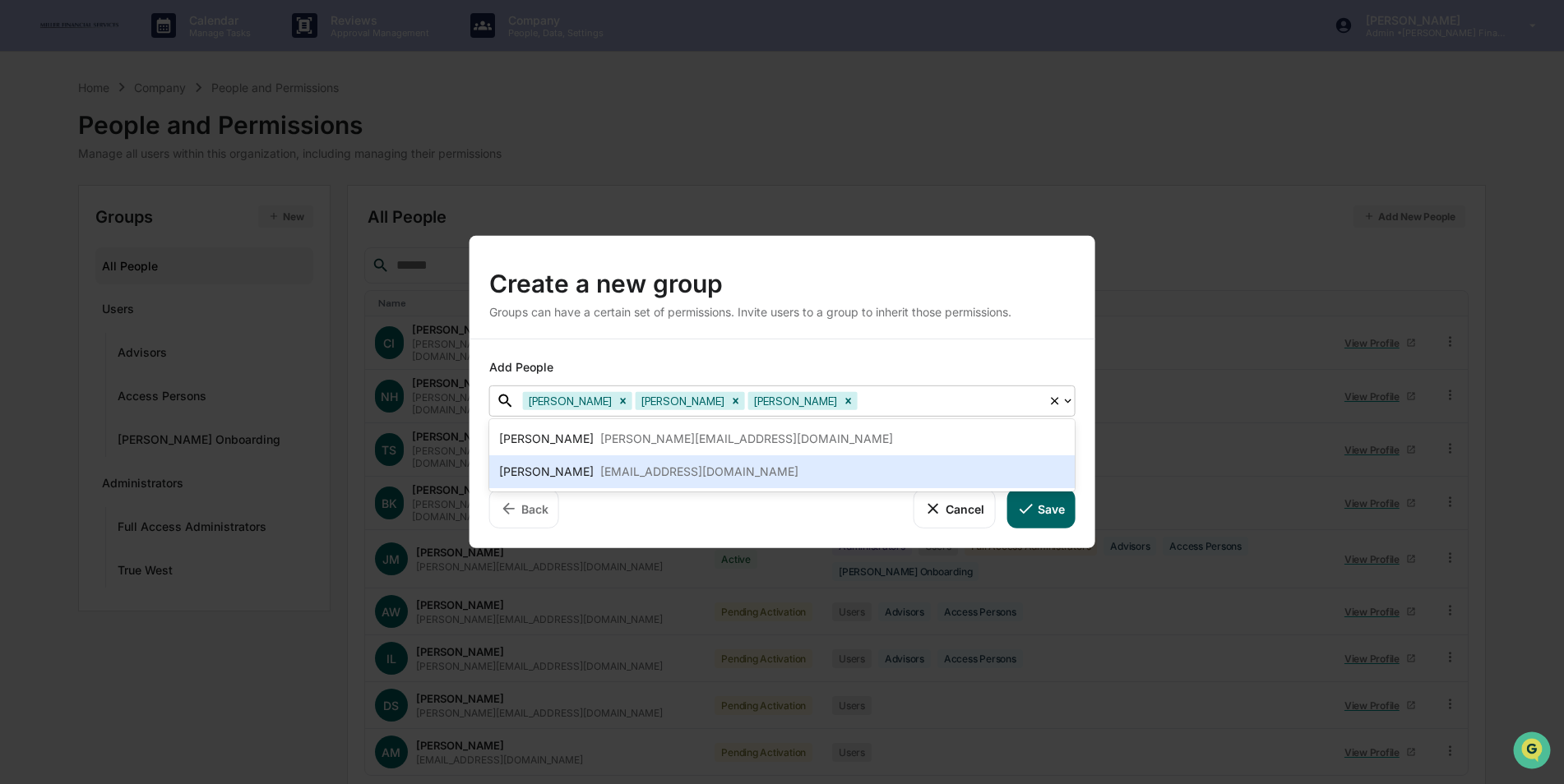
click at [685, 461] on div "[EMAIL_ADDRESS][DOMAIN_NAME]" at bounding box center [699, 471] width 198 height 19
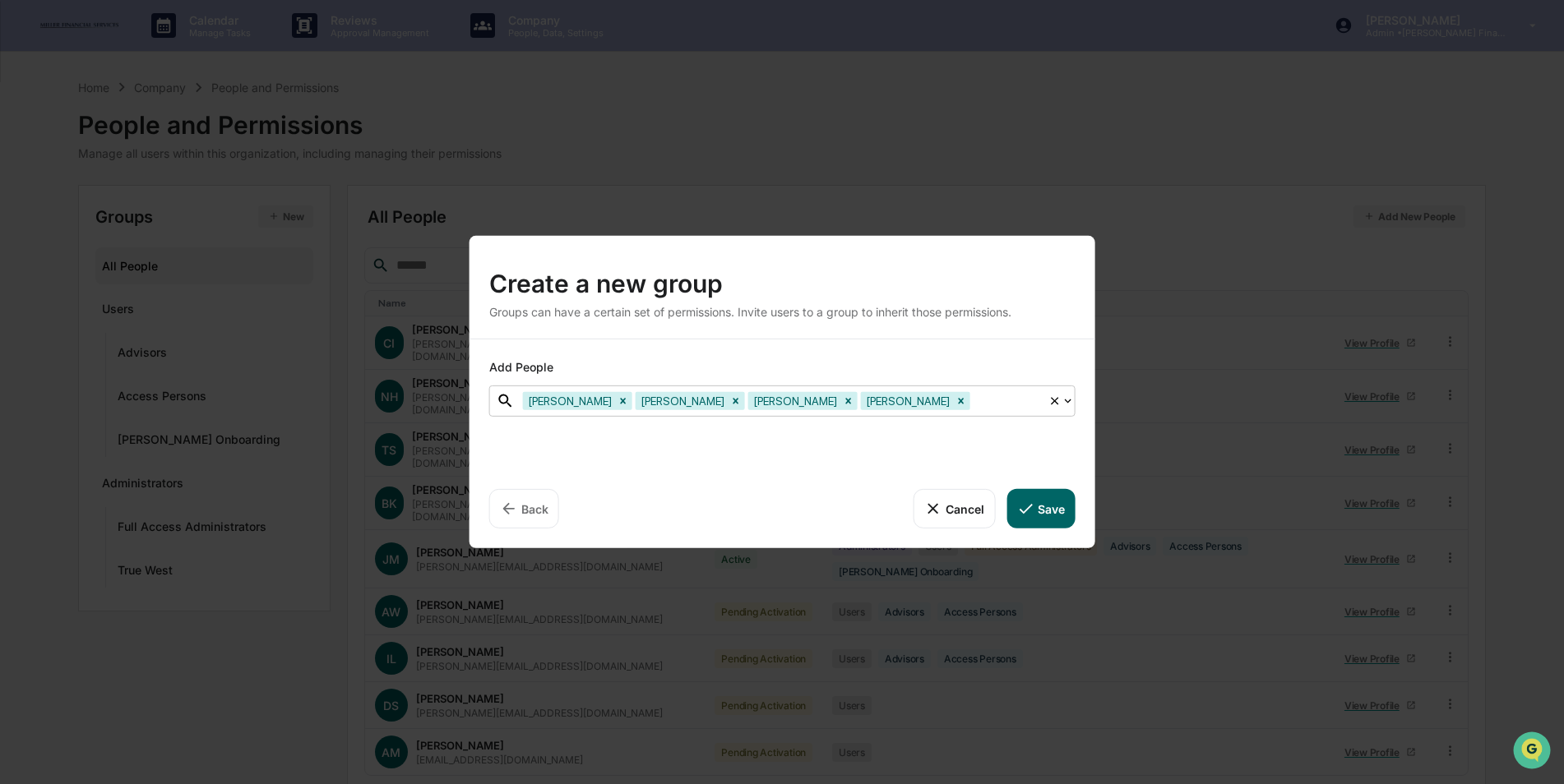
click at [1039, 507] on button "Save" at bounding box center [1040, 508] width 68 height 40
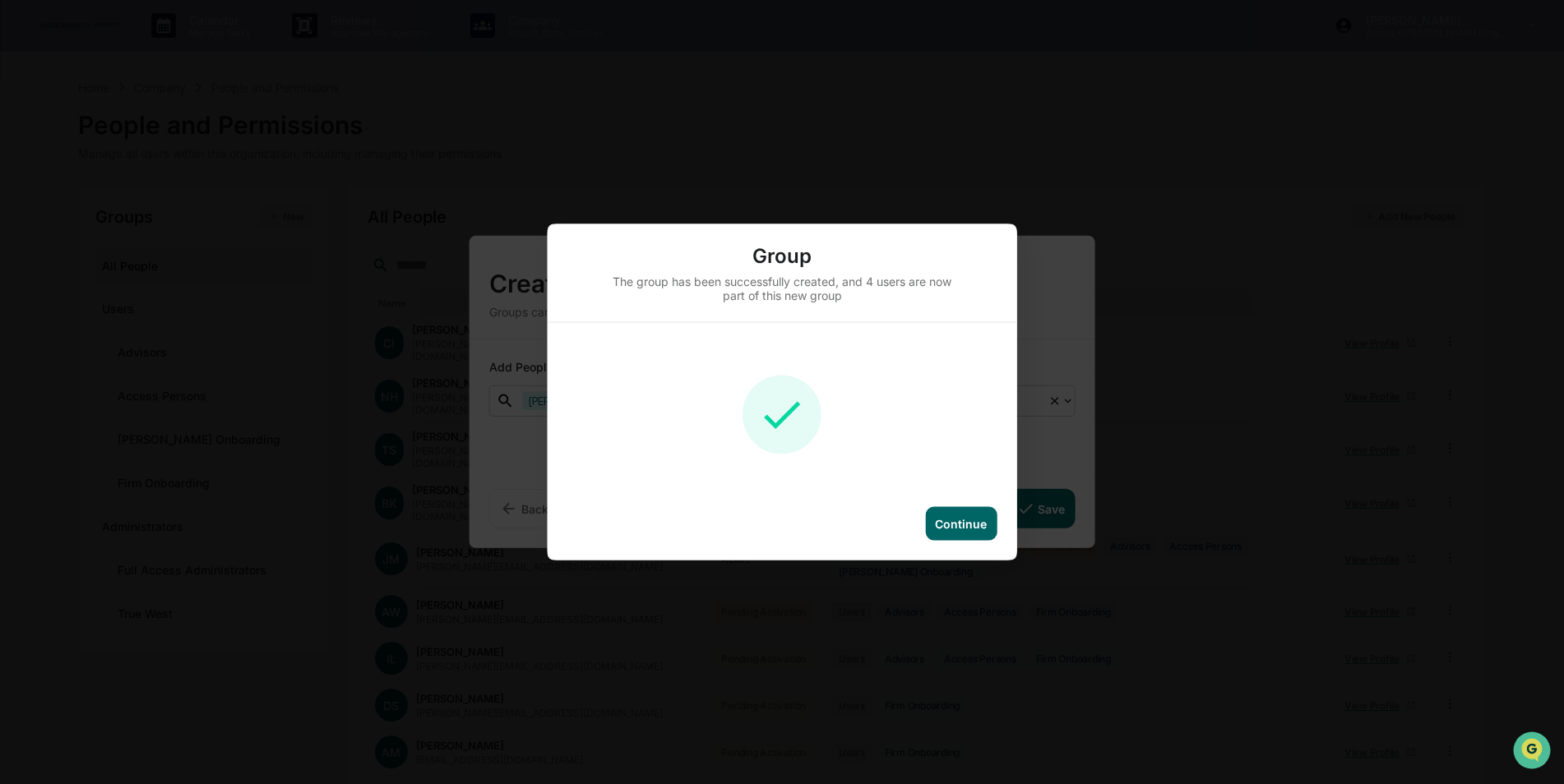
click at [966, 524] on div "Continue" at bounding box center [961, 523] width 51 height 14
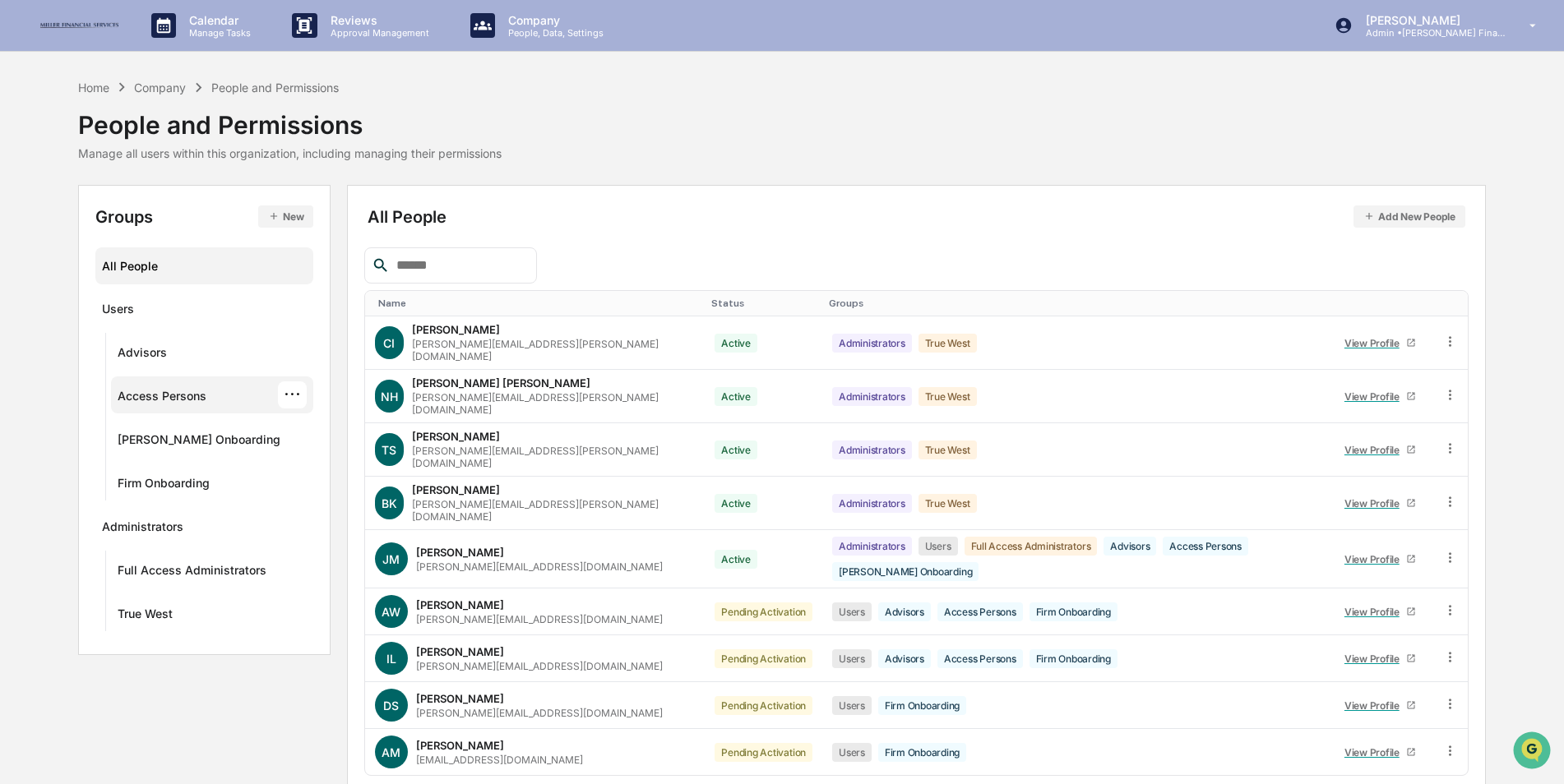
click at [209, 404] on div "Access Persons ···" at bounding box center [212, 395] width 189 height 28
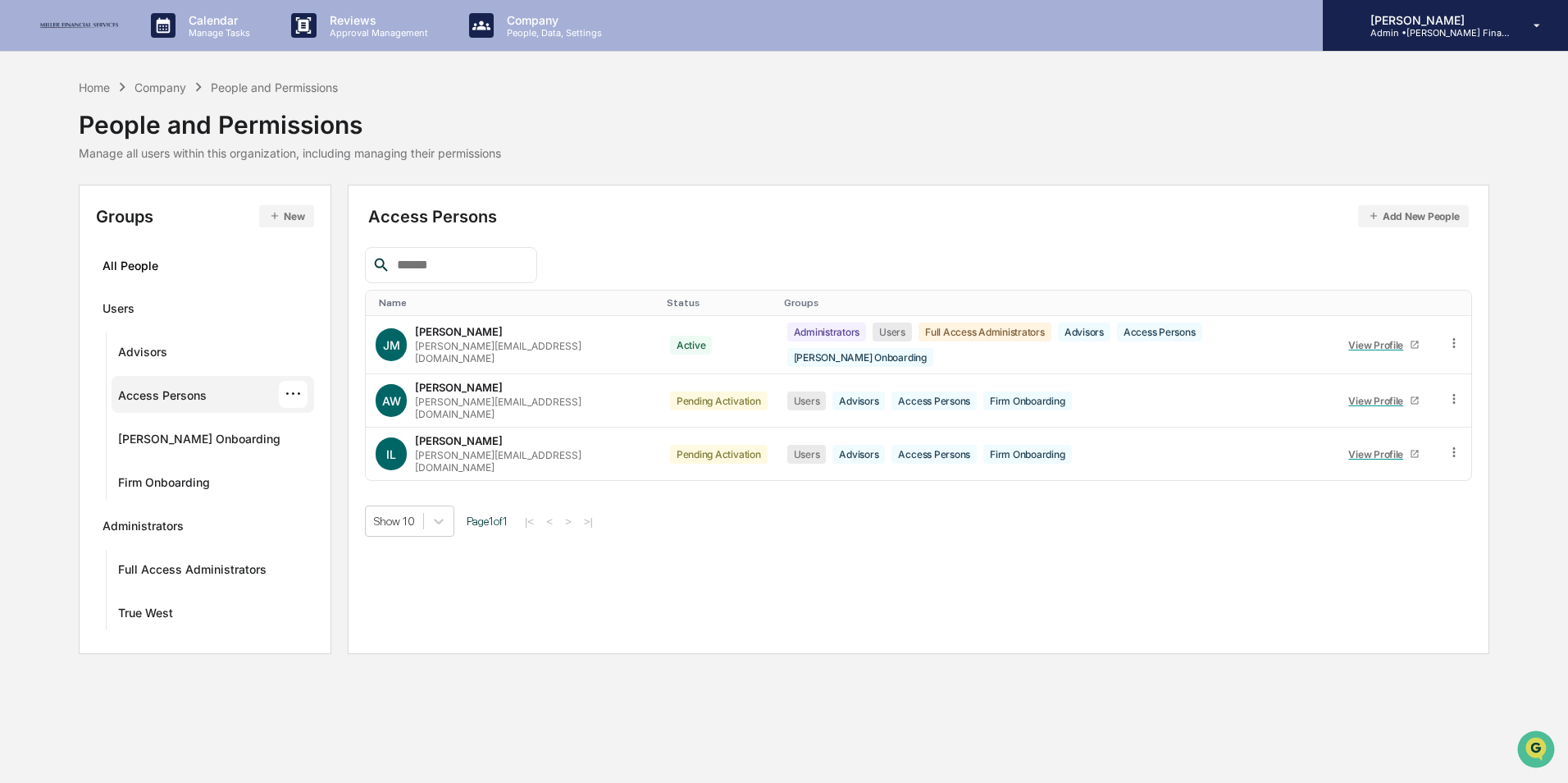
click at [1436, 32] on p "Admin • [PERSON_NAME] Financial" at bounding box center [1434, 33] width 152 height 12
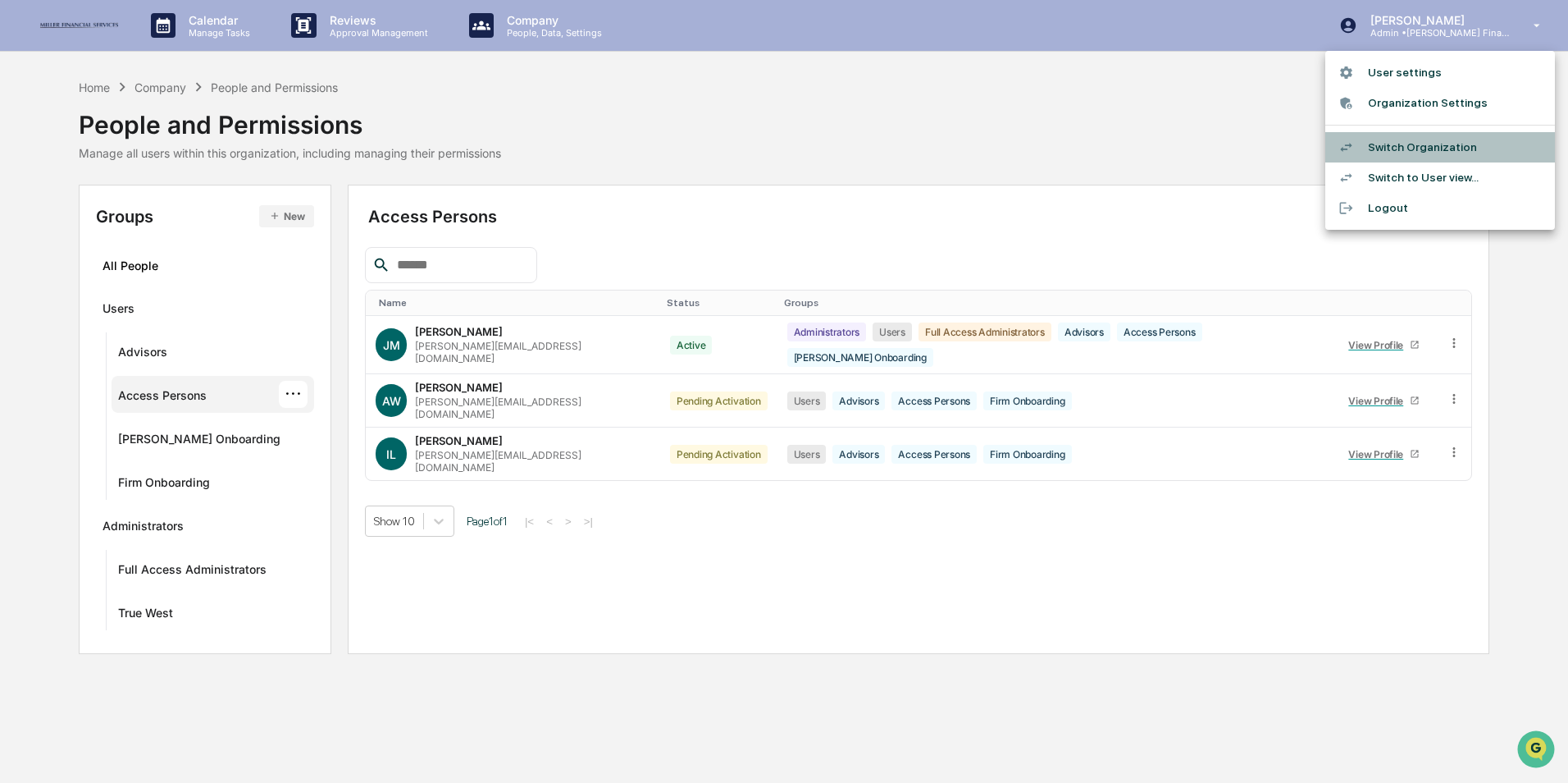
click at [1437, 142] on li "Switch Organization" at bounding box center [1440, 147] width 229 height 30
